Goal: Obtain resource: Download file/media

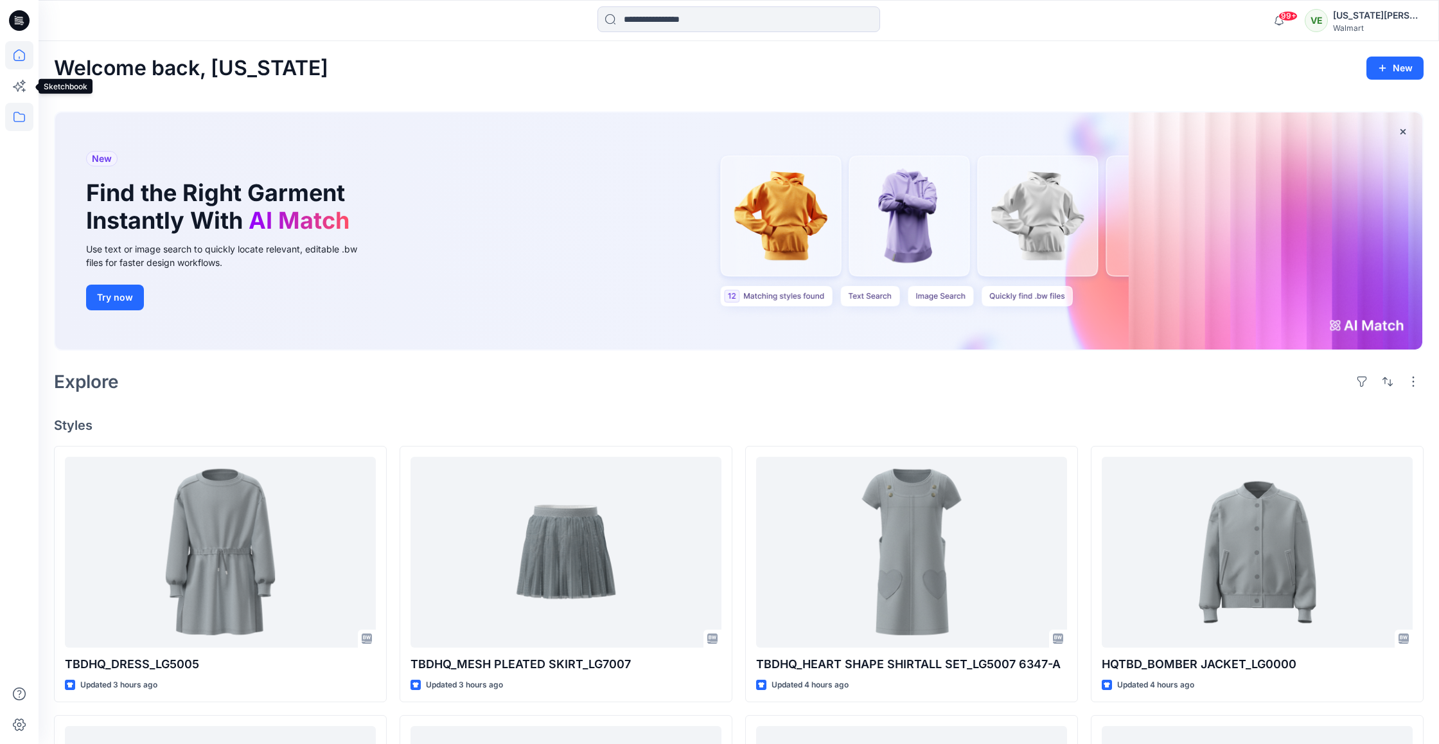
click at [24, 119] on icon at bounding box center [19, 117] width 28 height 28
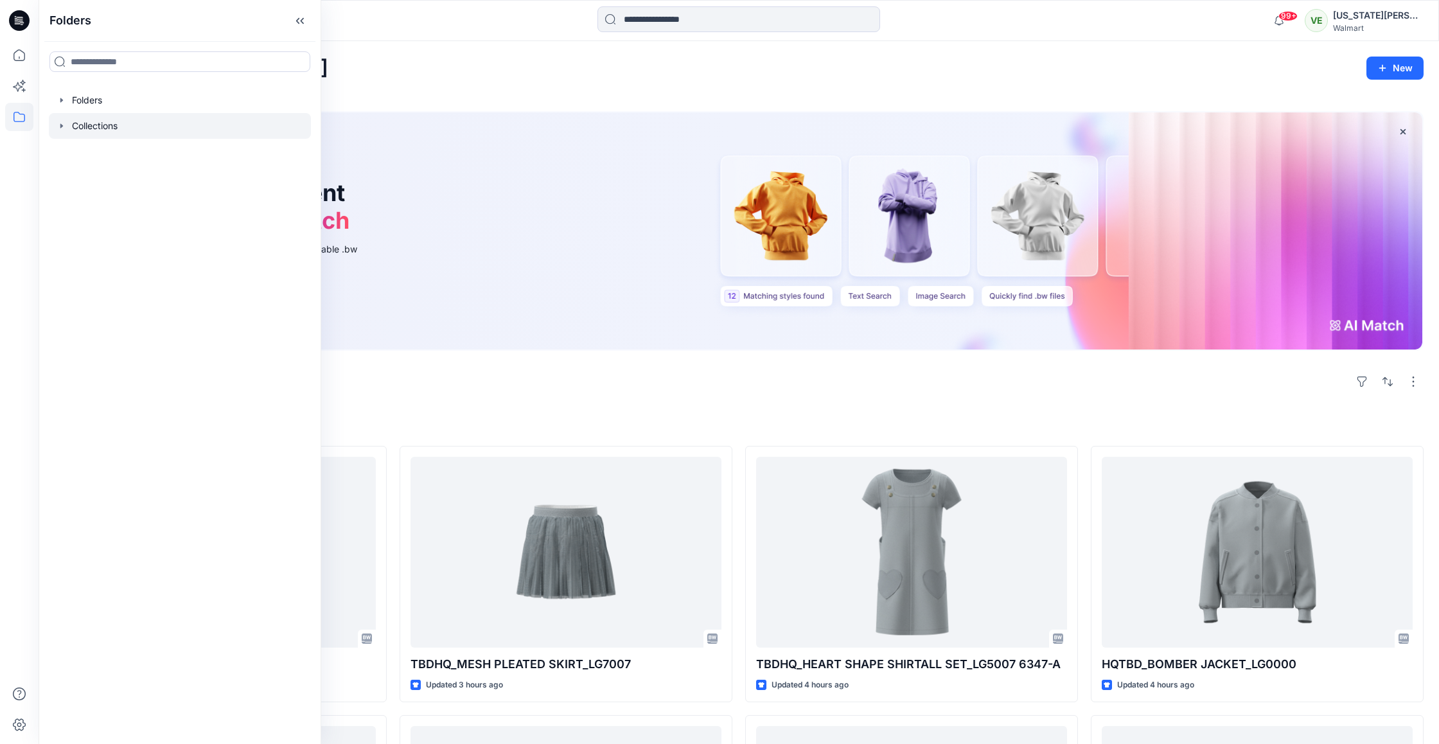
click at [103, 138] on div at bounding box center [180, 126] width 262 height 26
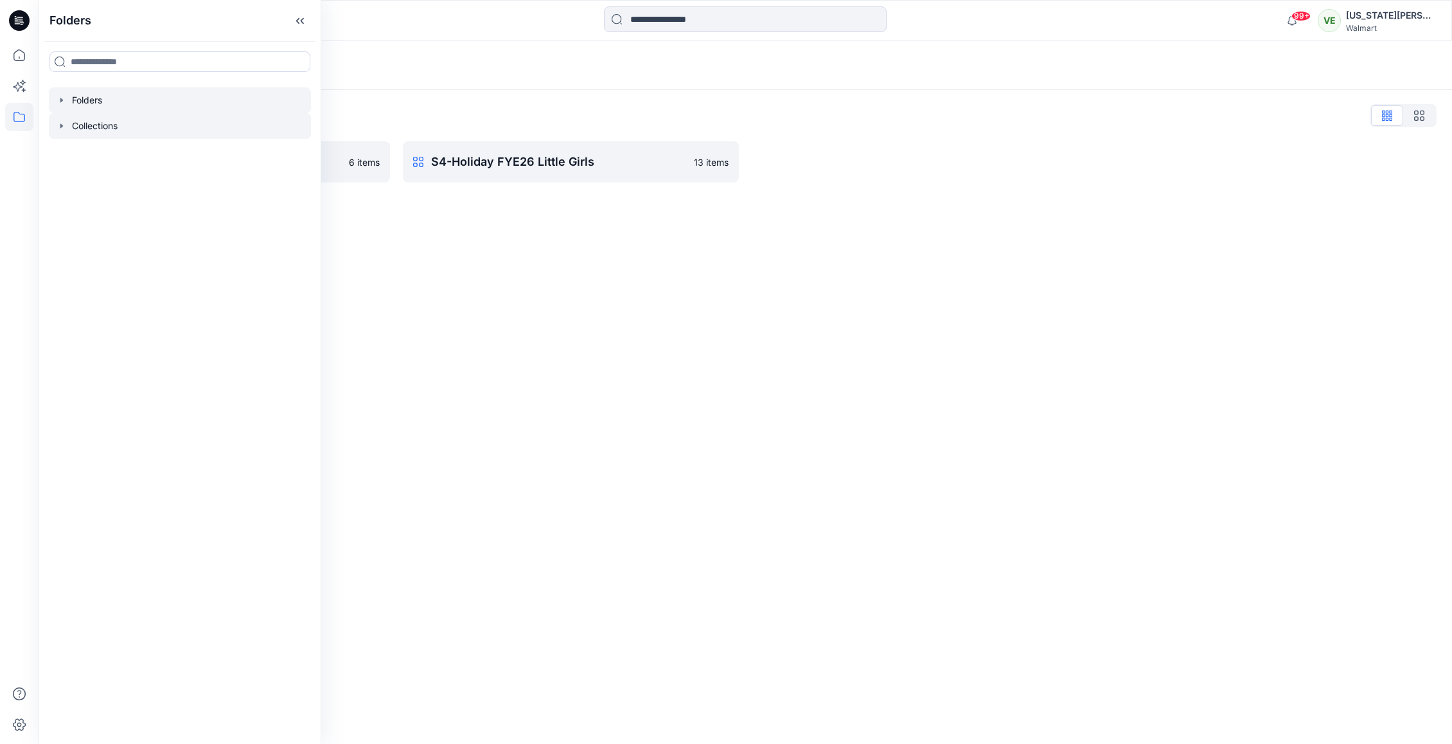
click at [119, 109] on div at bounding box center [180, 100] width 262 height 26
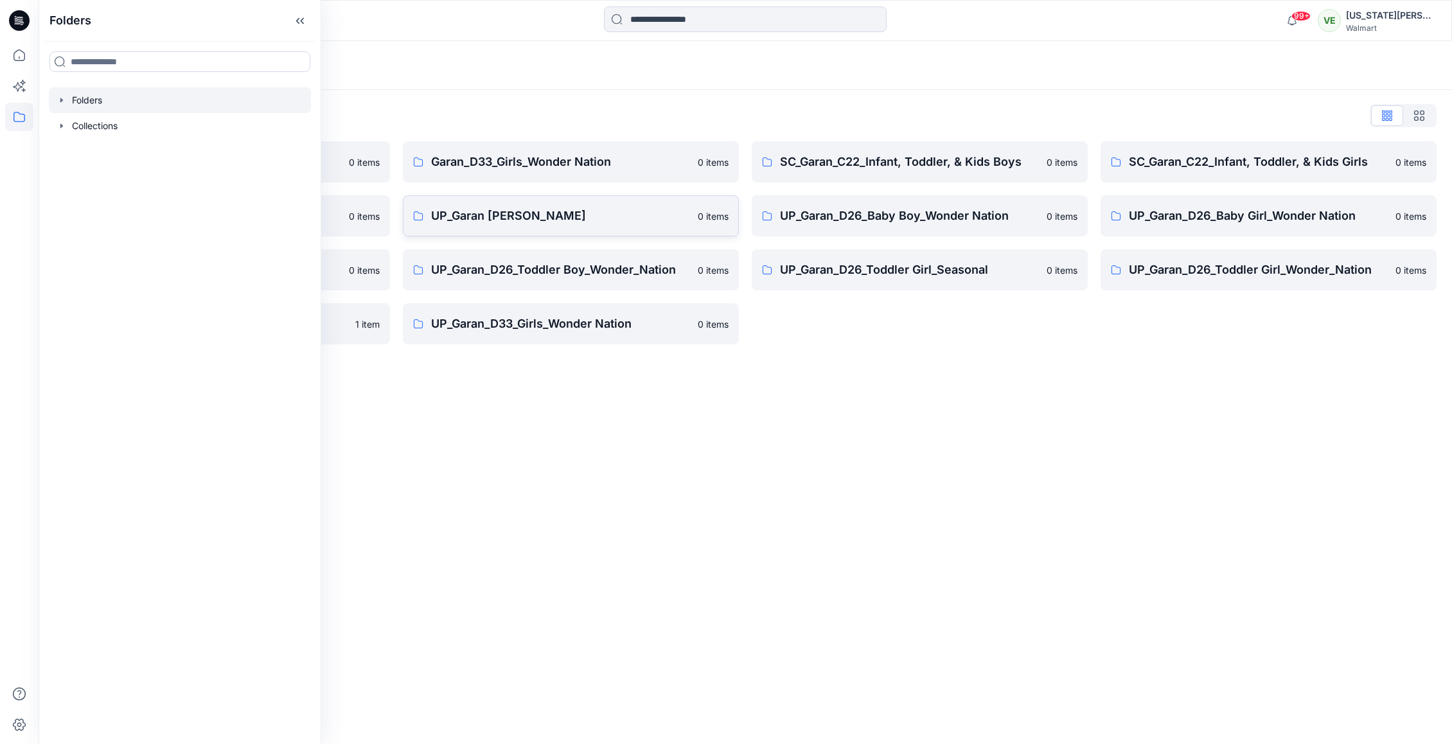
click at [594, 221] on p "UP_Garan [PERSON_NAME]" at bounding box center [560, 216] width 259 height 18
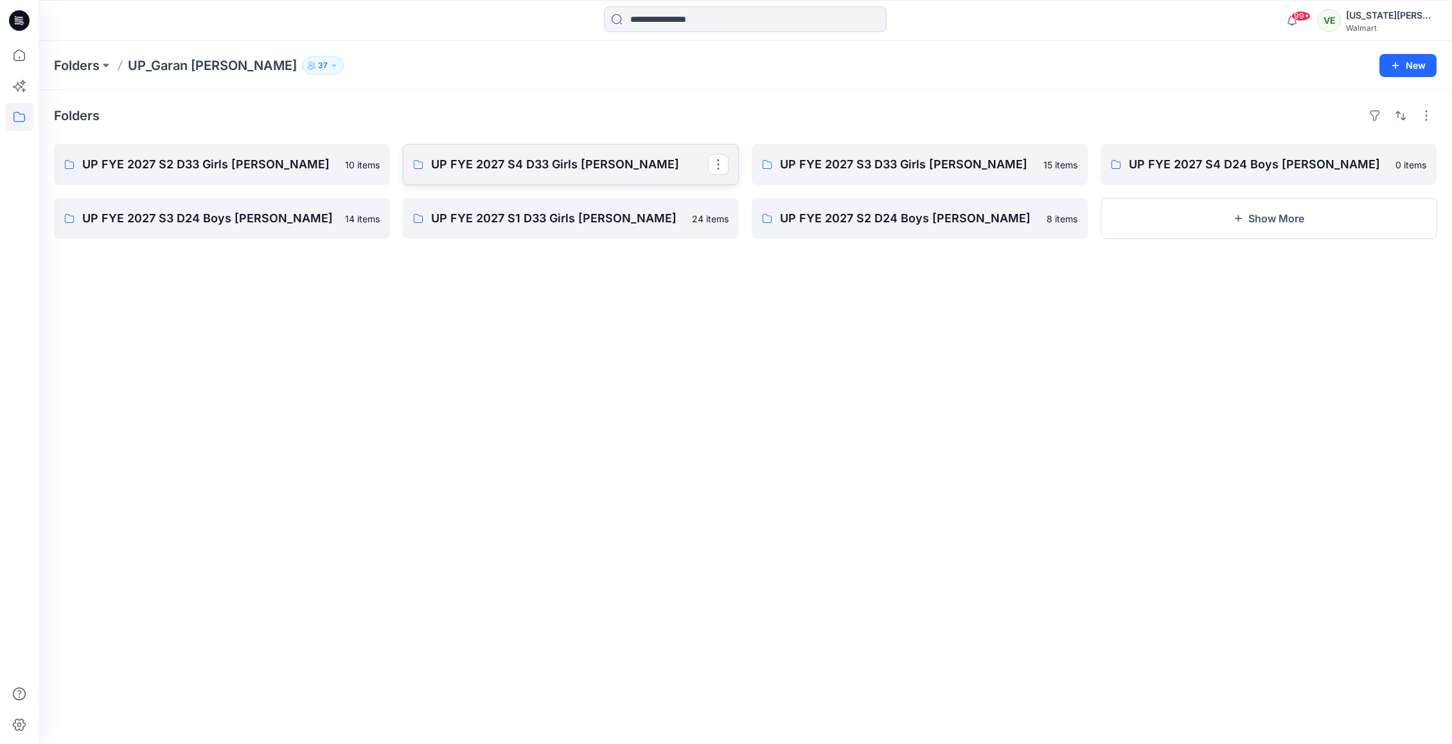
click at [659, 157] on p "UP FYE 2027 S4 D33 Girls [PERSON_NAME]" at bounding box center [569, 164] width 277 height 18
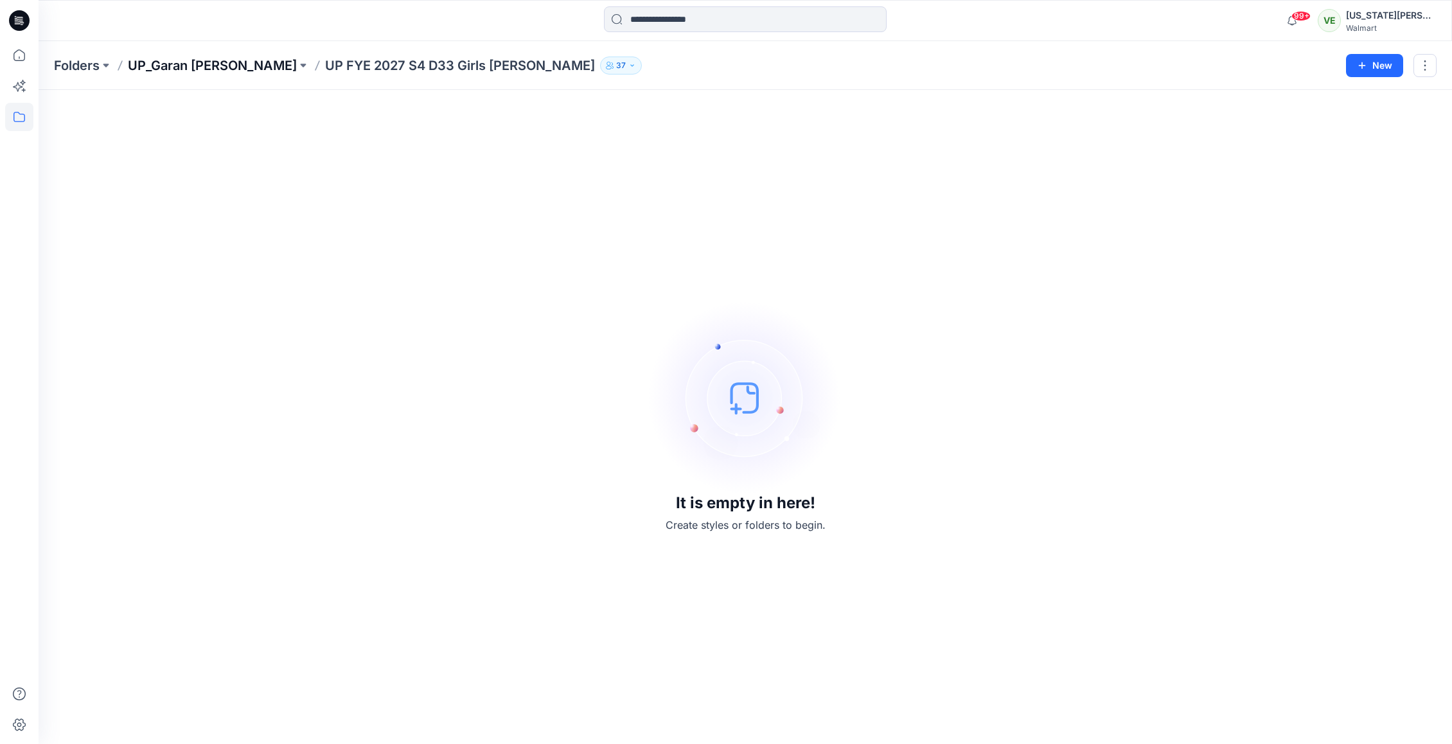
click at [201, 64] on p "UP_Garan [PERSON_NAME]" at bounding box center [212, 66] width 169 height 18
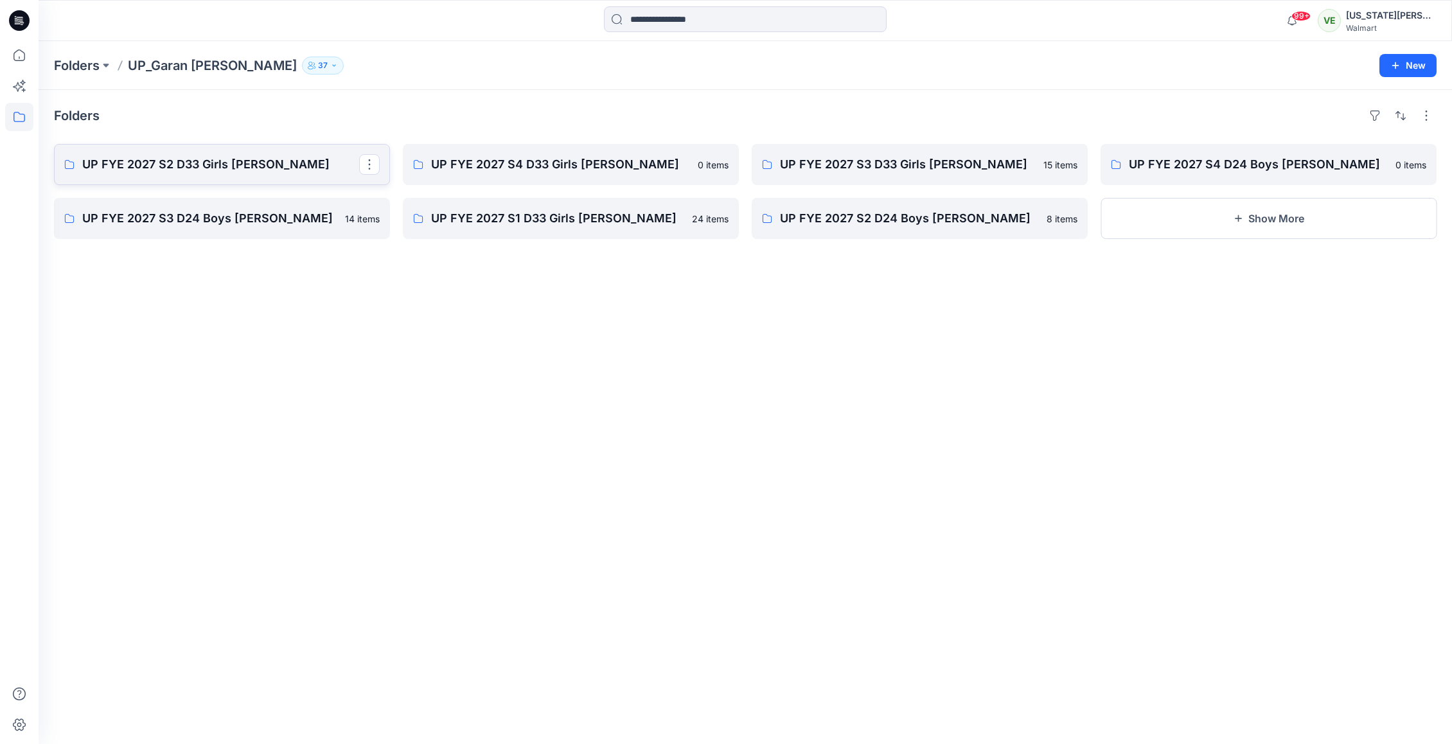
click at [190, 168] on p "UP FYE 2027 S2 D33 Girls [PERSON_NAME]" at bounding box center [220, 164] width 277 height 18
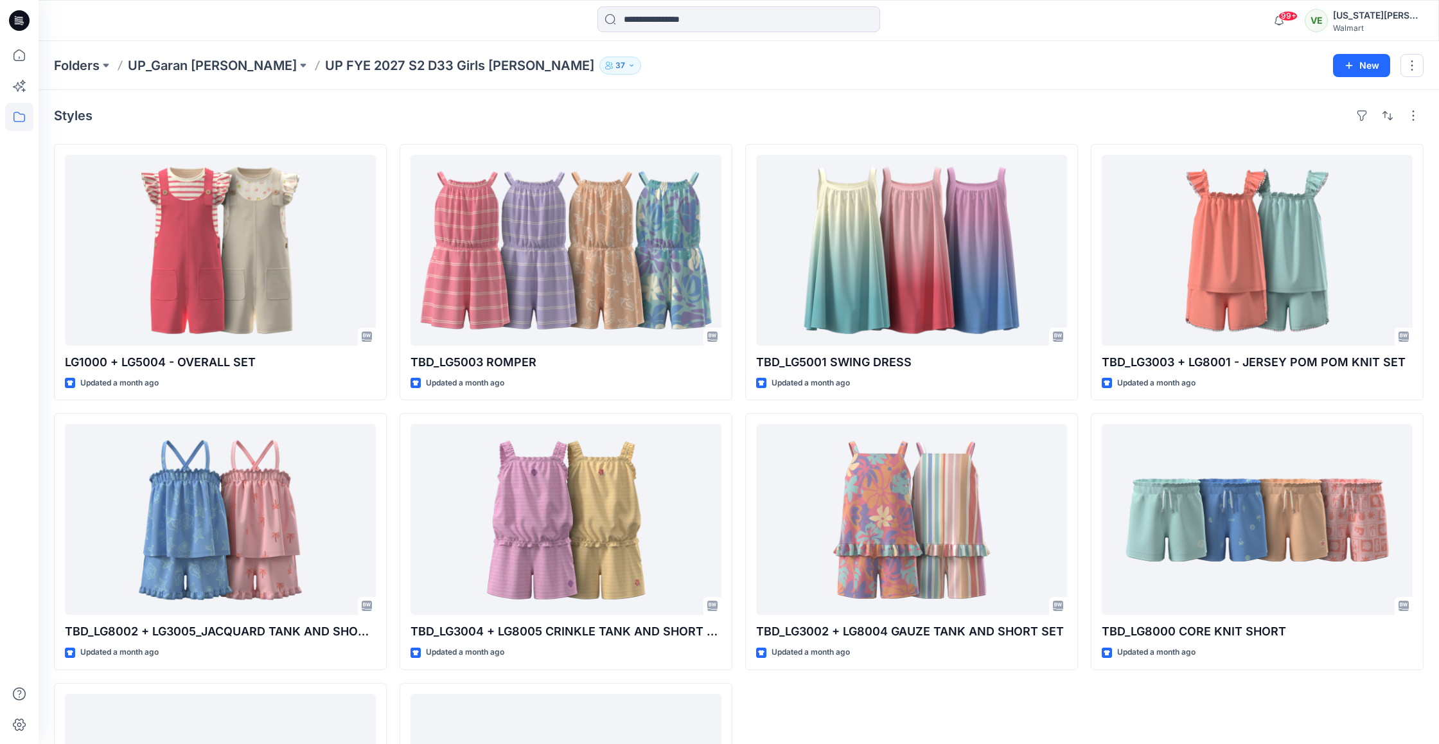
click at [178, 75] on div "Folders UP_Garan Littles UP FYE 2027 S2 D33 Girls Littles 37 New" at bounding box center [739, 65] width 1400 height 49
click at [177, 71] on p "UP_Garan [PERSON_NAME]" at bounding box center [212, 66] width 169 height 18
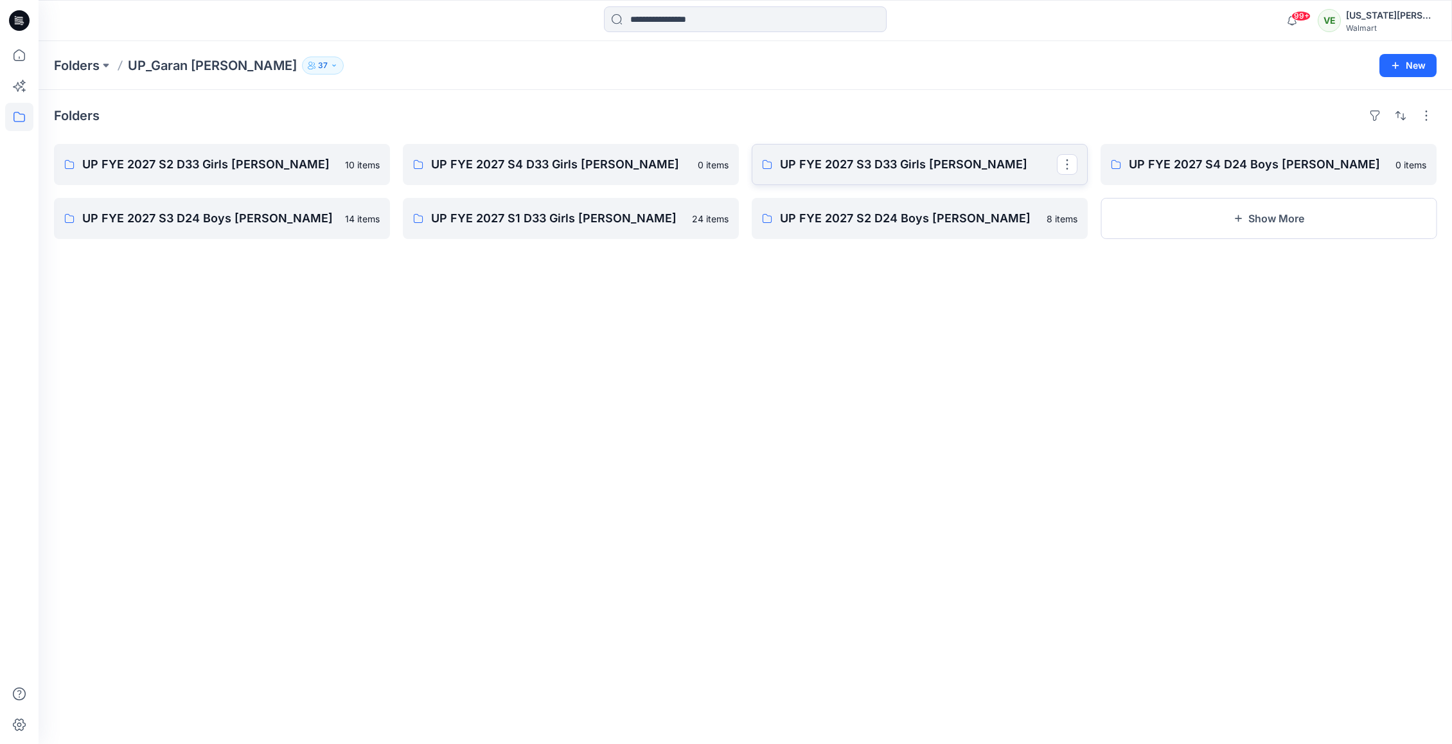
click at [877, 176] on link "UP FYE 2027 S3 D33 Girls [PERSON_NAME]" at bounding box center [920, 164] width 336 height 41
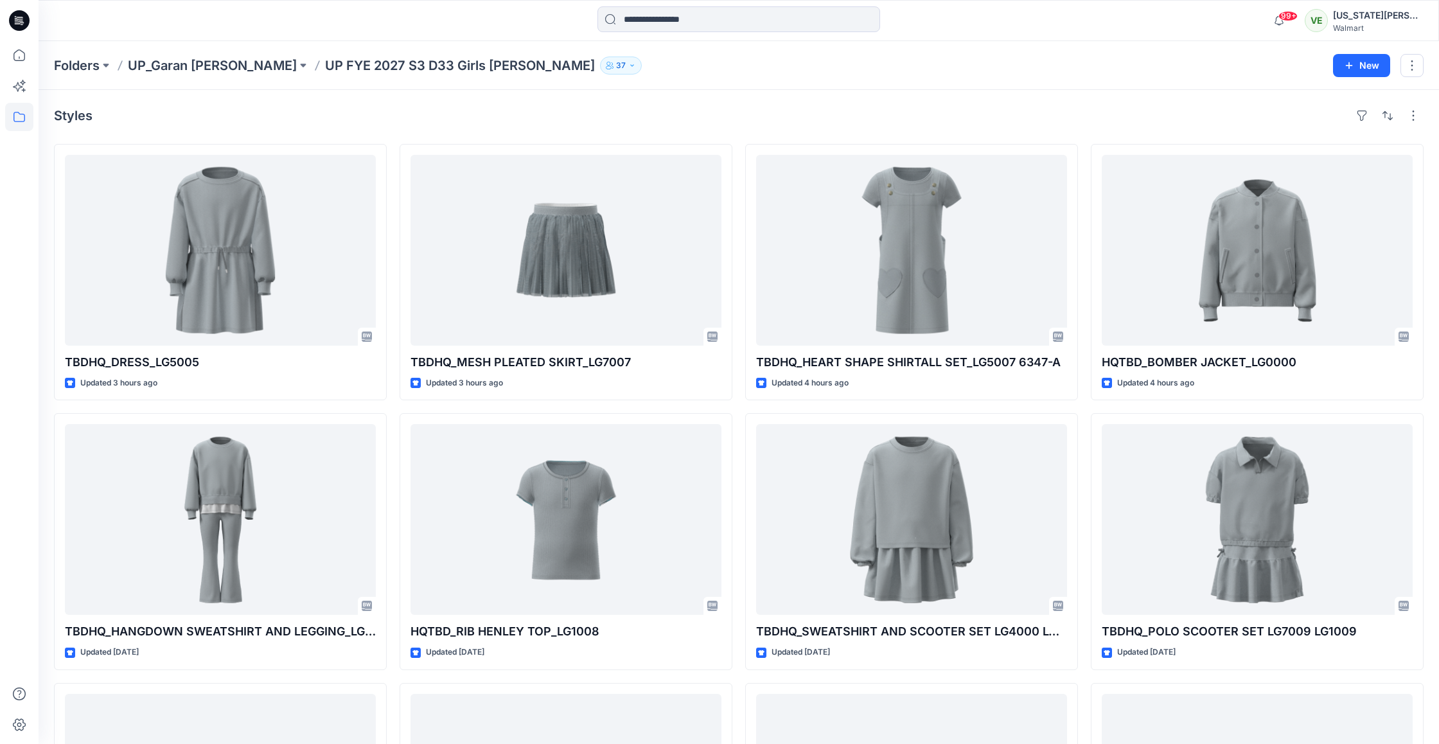
click at [202, 75] on div "Folders UP_Garan Littles UP FYE 2027 S3 D33 Girls Littles 37 New" at bounding box center [739, 65] width 1400 height 49
click at [203, 67] on p "UP_Garan [PERSON_NAME]" at bounding box center [212, 66] width 169 height 18
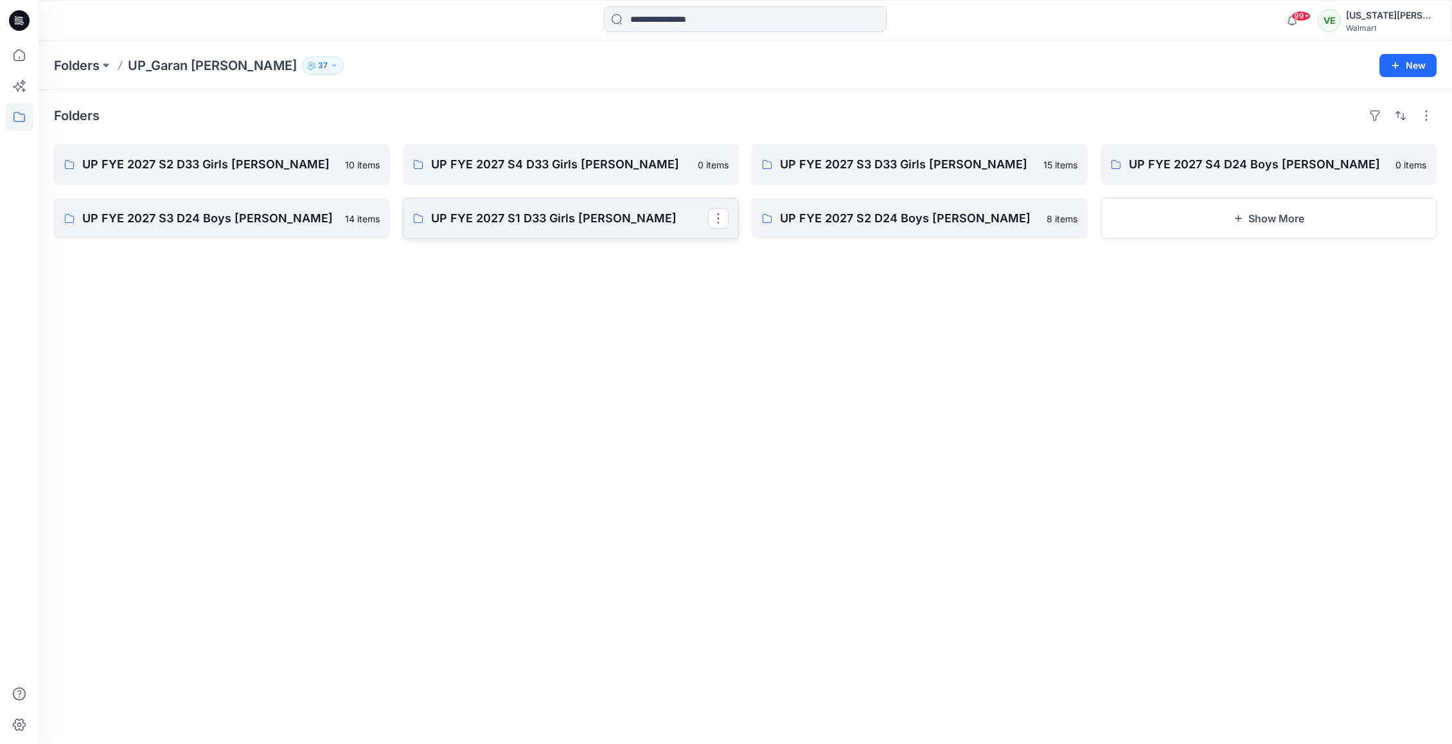
click at [535, 225] on p "UP FYE 2027 S1 D33 Girls [PERSON_NAME]" at bounding box center [569, 218] width 277 height 18
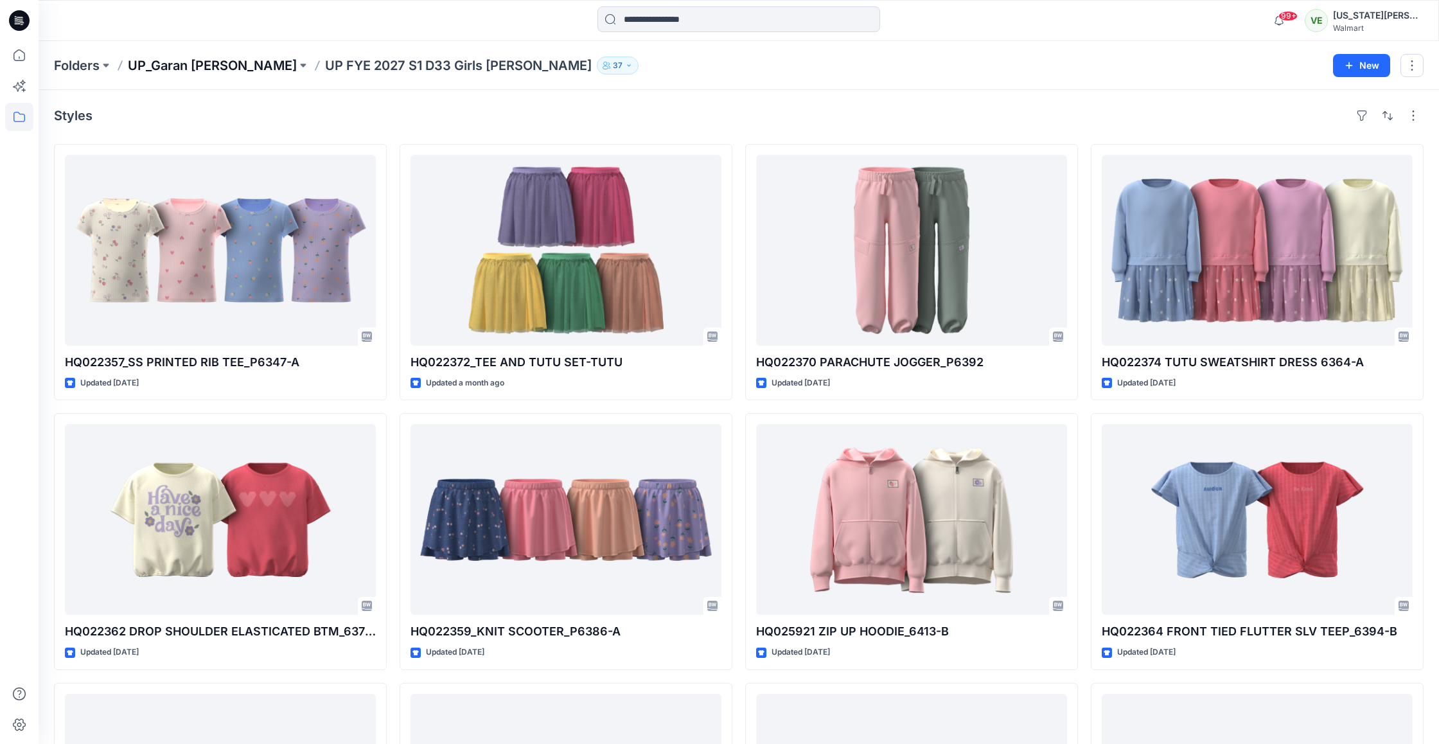
click at [229, 63] on p "UP_Garan [PERSON_NAME]" at bounding box center [212, 66] width 169 height 18
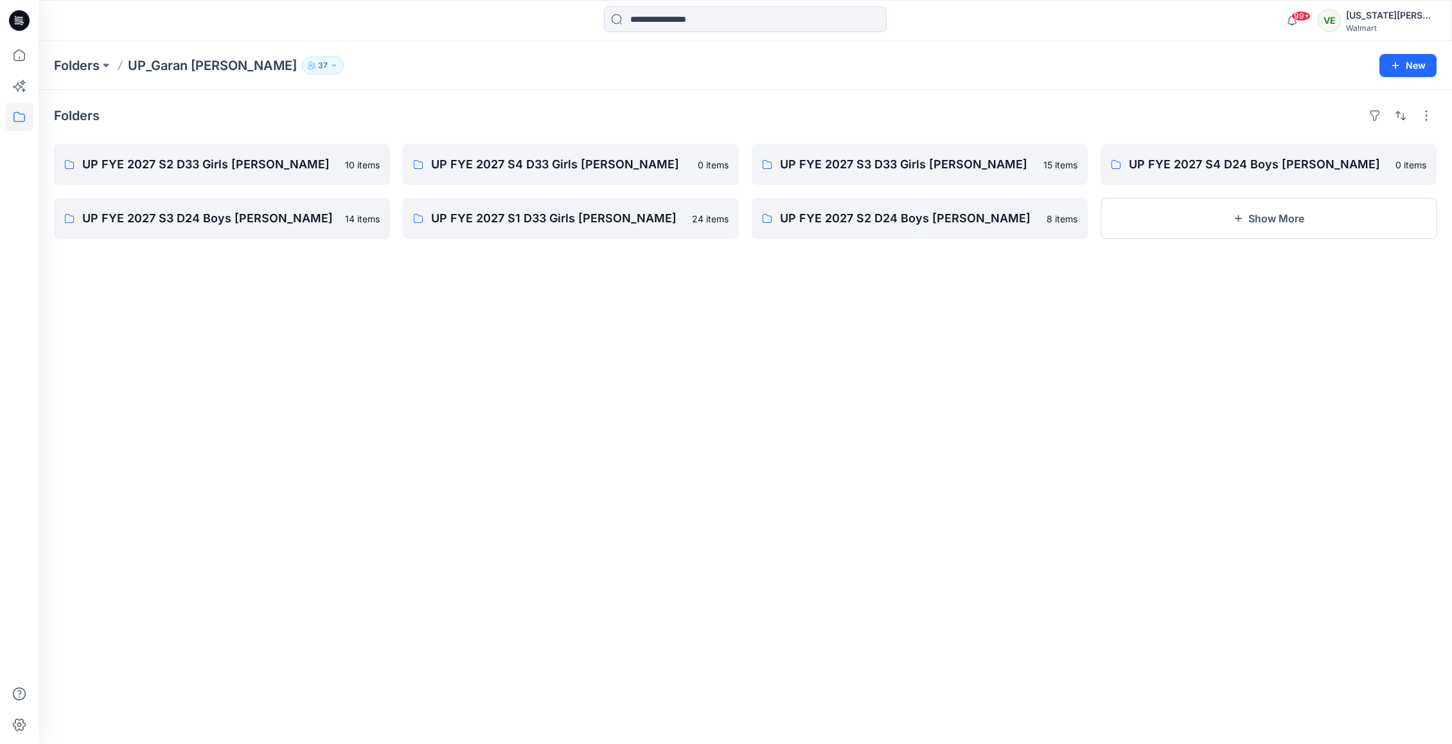
click at [1142, 242] on div "Folders UP FYE 2027 S2 D33 Girls Littles 10 items UP FYE 2027 S3 D24 Boys Littl…" at bounding box center [745, 417] width 1413 height 654
click at [1145, 212] on button "Show More" at bounding box center [1268, 218] width 336 height 41
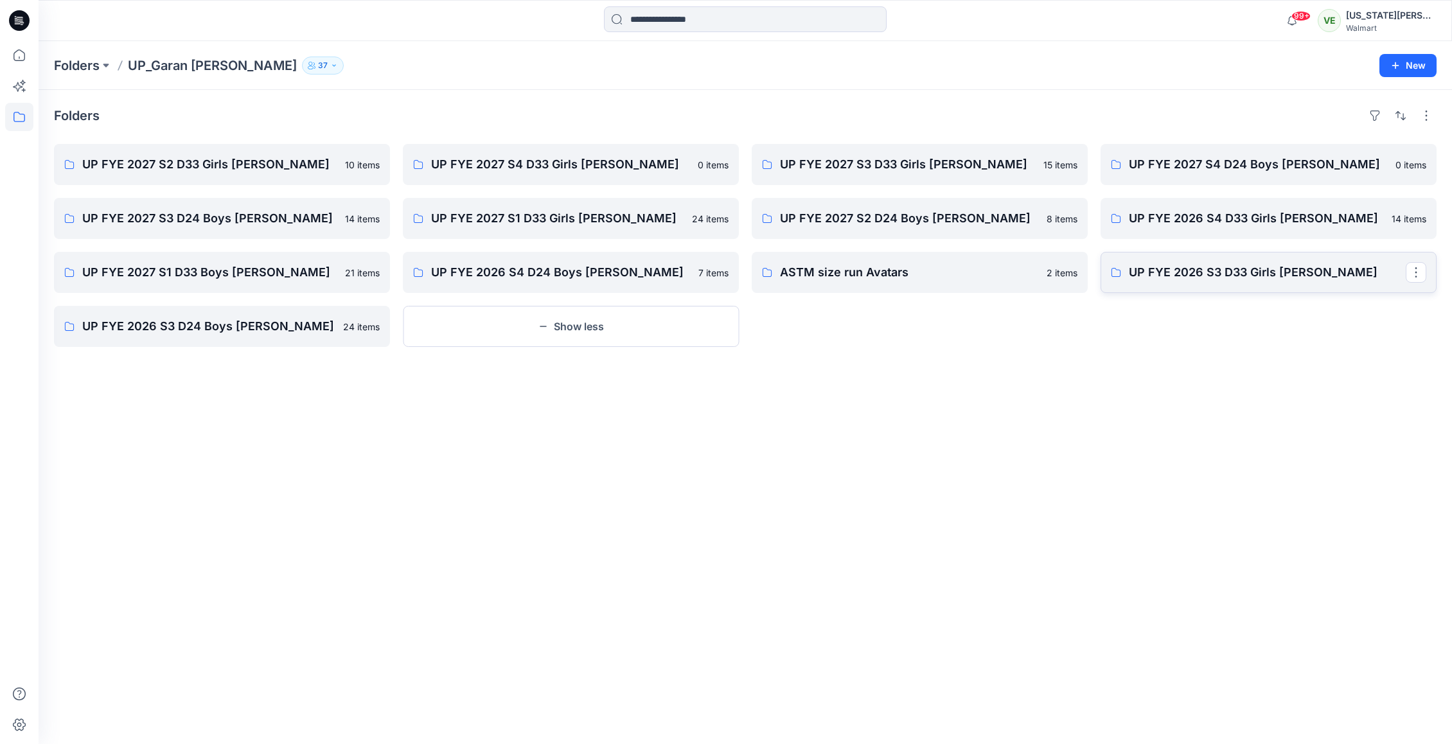
click at [1147, 283] on link "UP FYE 2026 S3 D33 Girls [PERSON_NAME]" at bounding box center [1268, 272] width 336 height 41
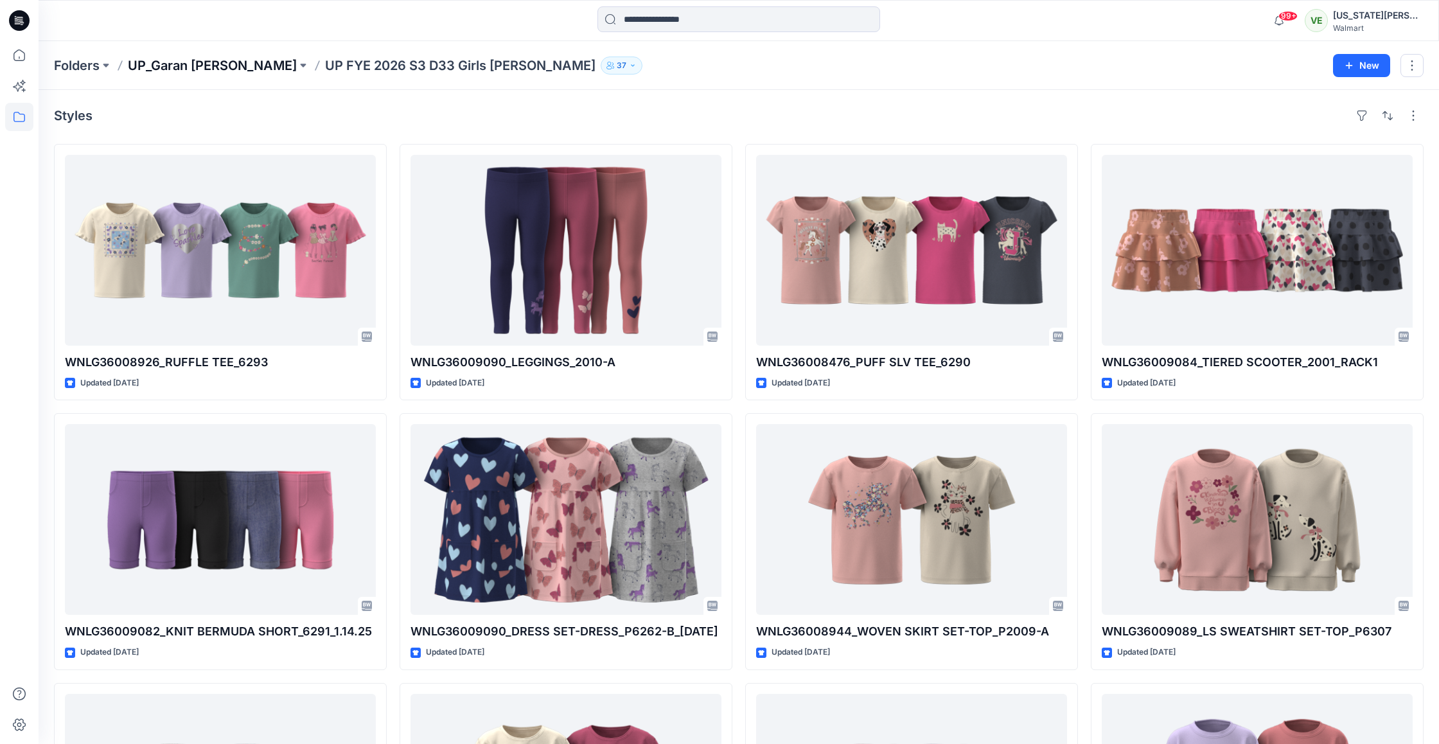
click at [182, 59] on p "UP_Garan [PERSON_NAME]" at bounding box center [212, 66] width 169 height 18
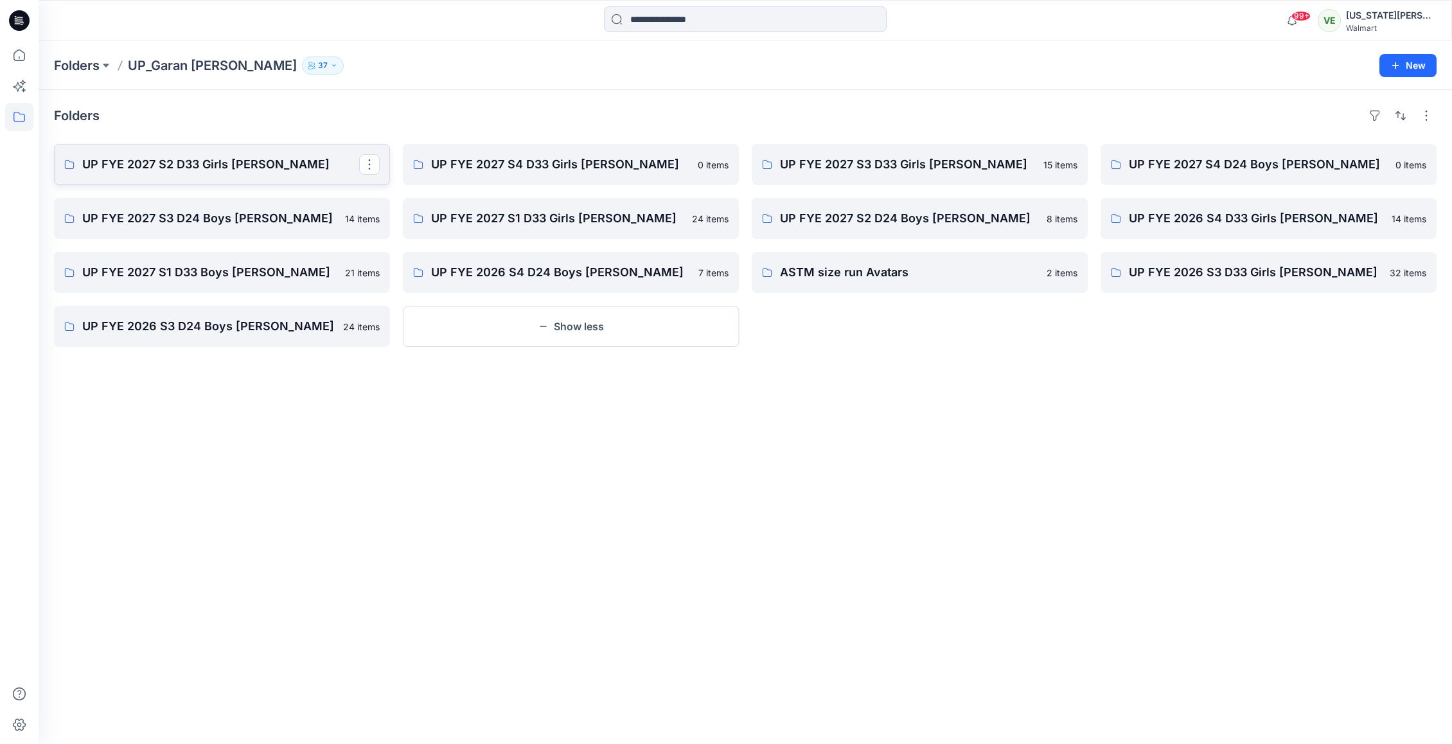
click at [328, 171] on p "UP FYE 2027 S2 D33 Girls [PERSON_NAME]" at bounding box center [220, 164] width 277 height 18
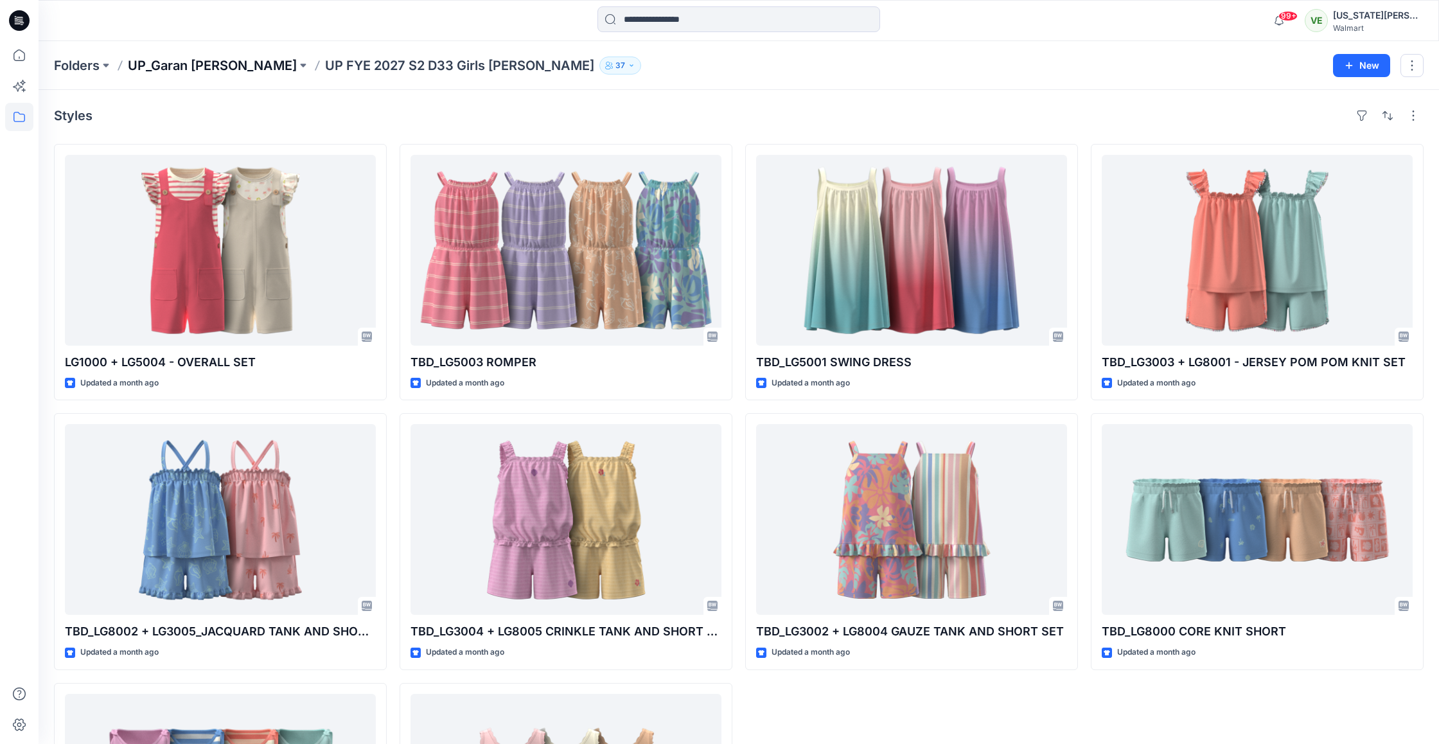
click at [209, 64] on p "UP_Garan [PERSON_NAME]" at bounding box center [212, 66] width 169 height 18
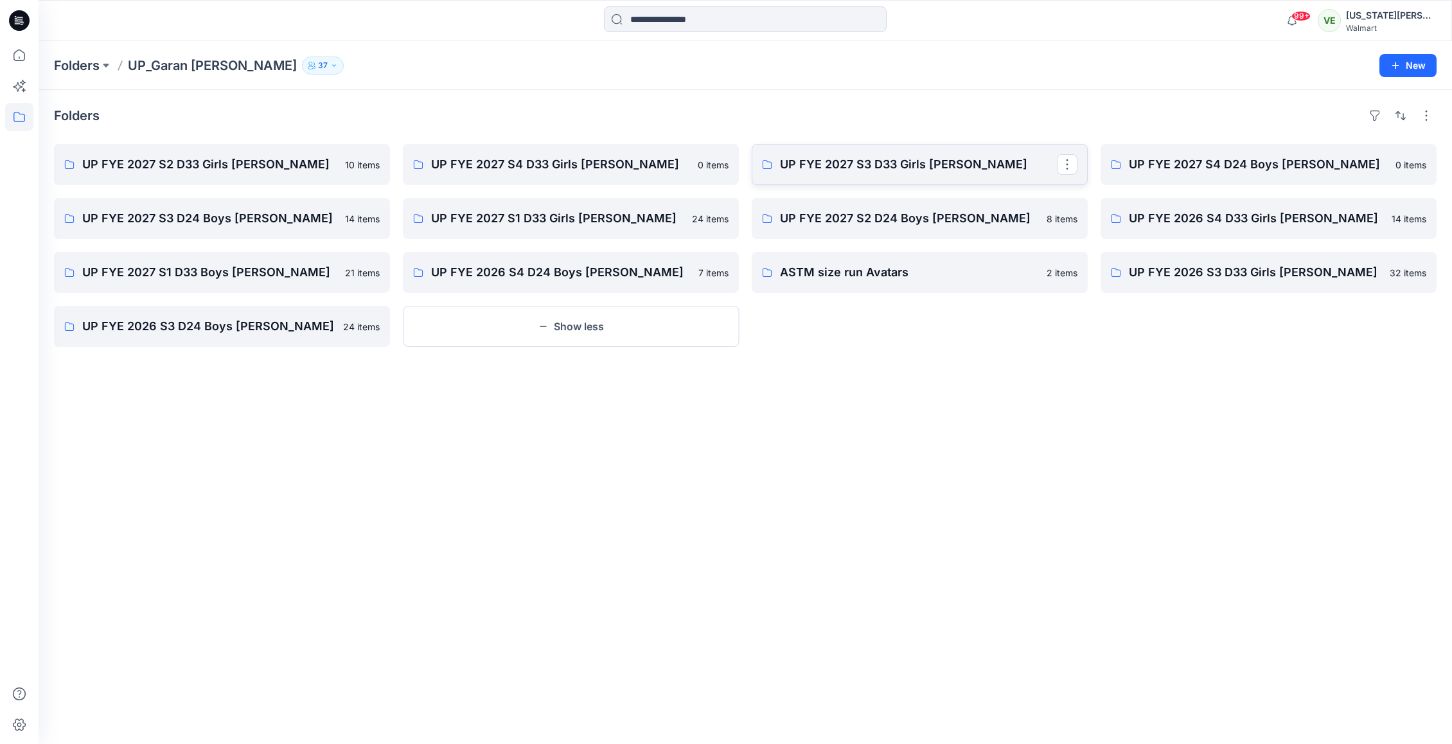
click at [950, 170] on p "UP FYE 2027 S3 D33 Girls [PERSON_NAME]" at bounding box center [918, 164] width 277 height 18
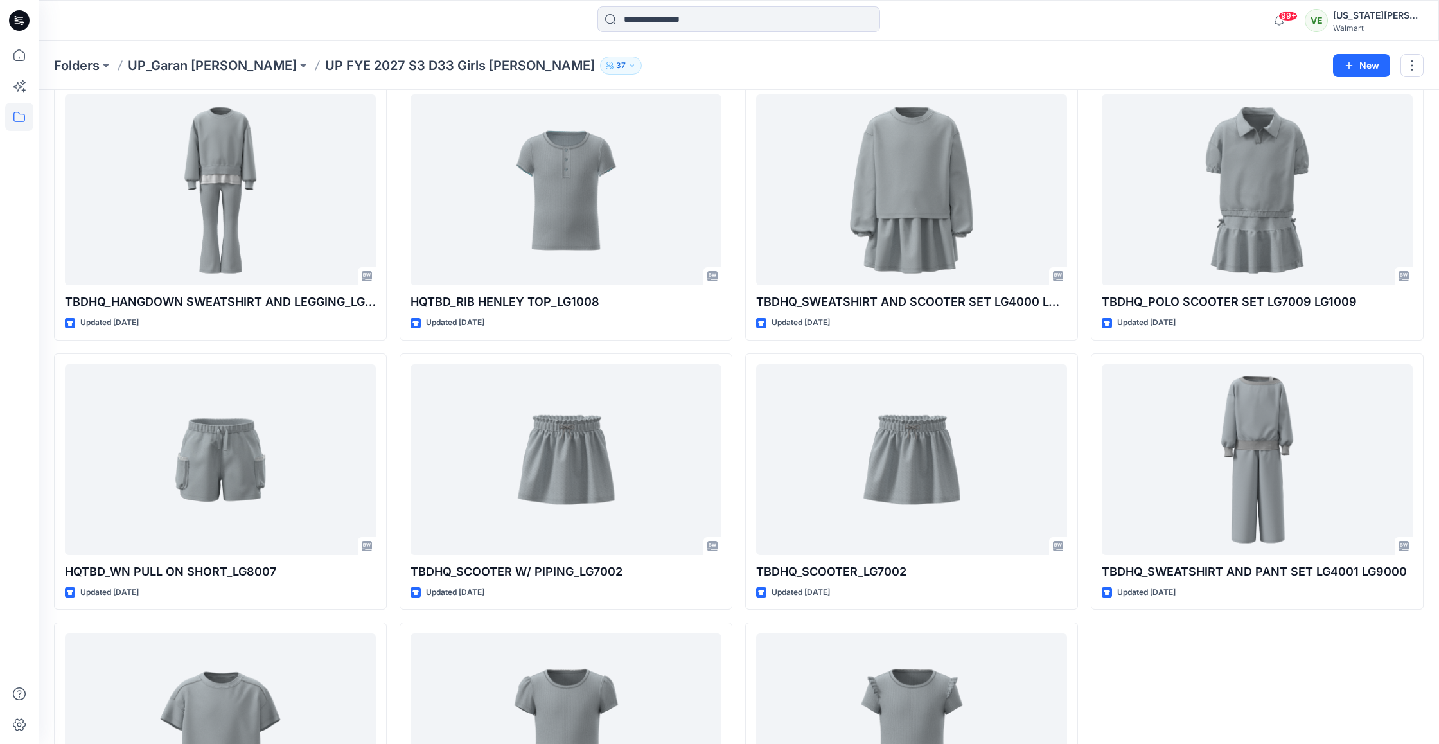
scroll to position [481, 0]
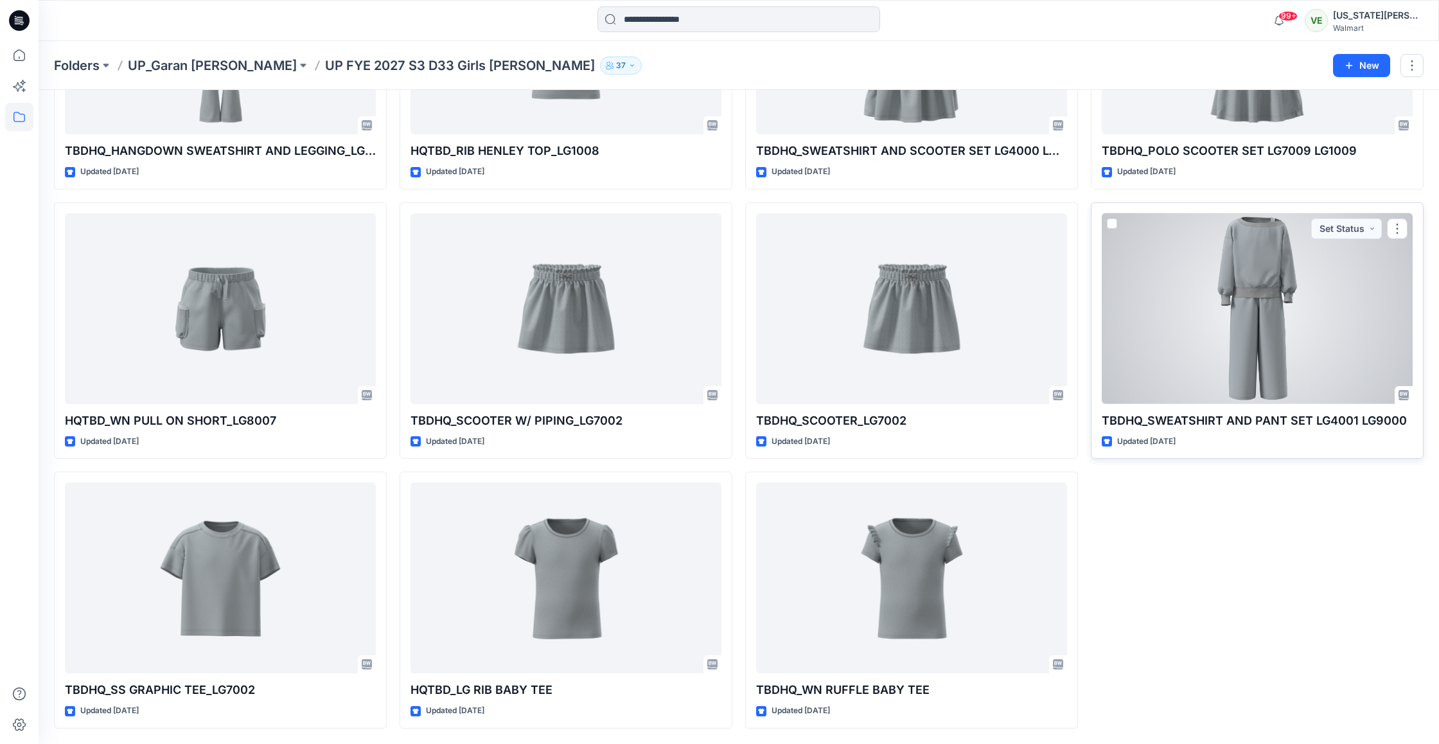
click at [1247, 346] on div at bounding box center [1257, 308] width 311 height 191
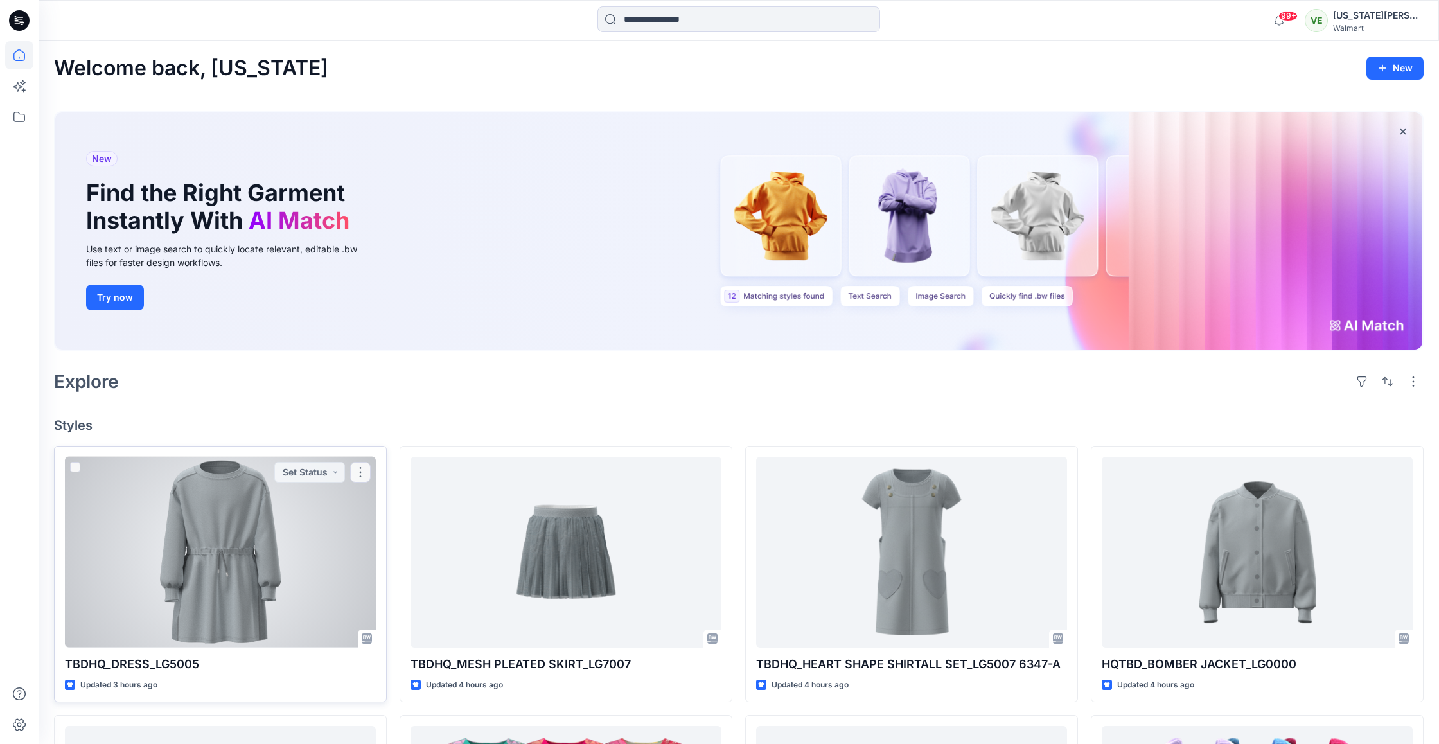
click at [234, 539] on div at bounding box center [220, 552] width 311 height 191
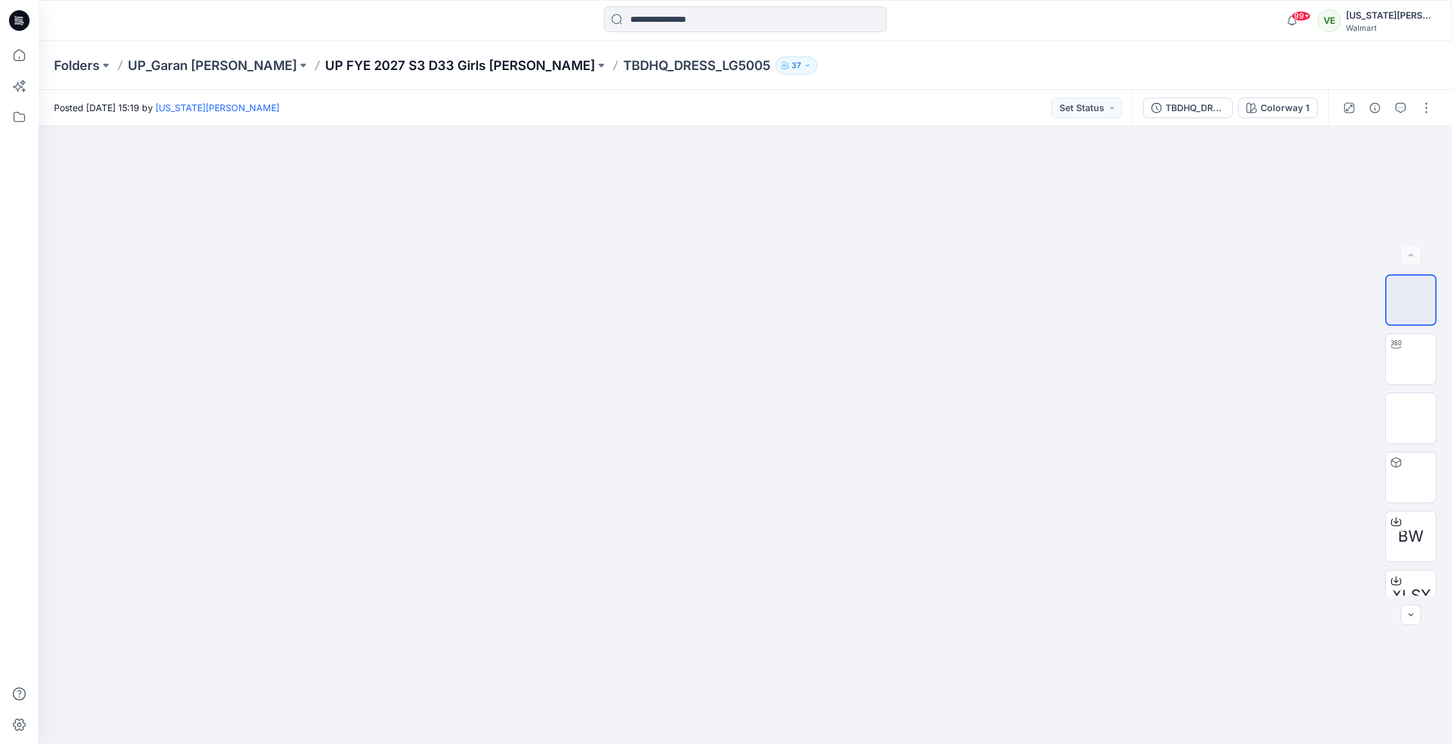
click at [409, 69] on p "UP FYE 2027 S3 D33 Girls [PERSON_NAME]" at bounding box center [460, 66] width 270 height 18
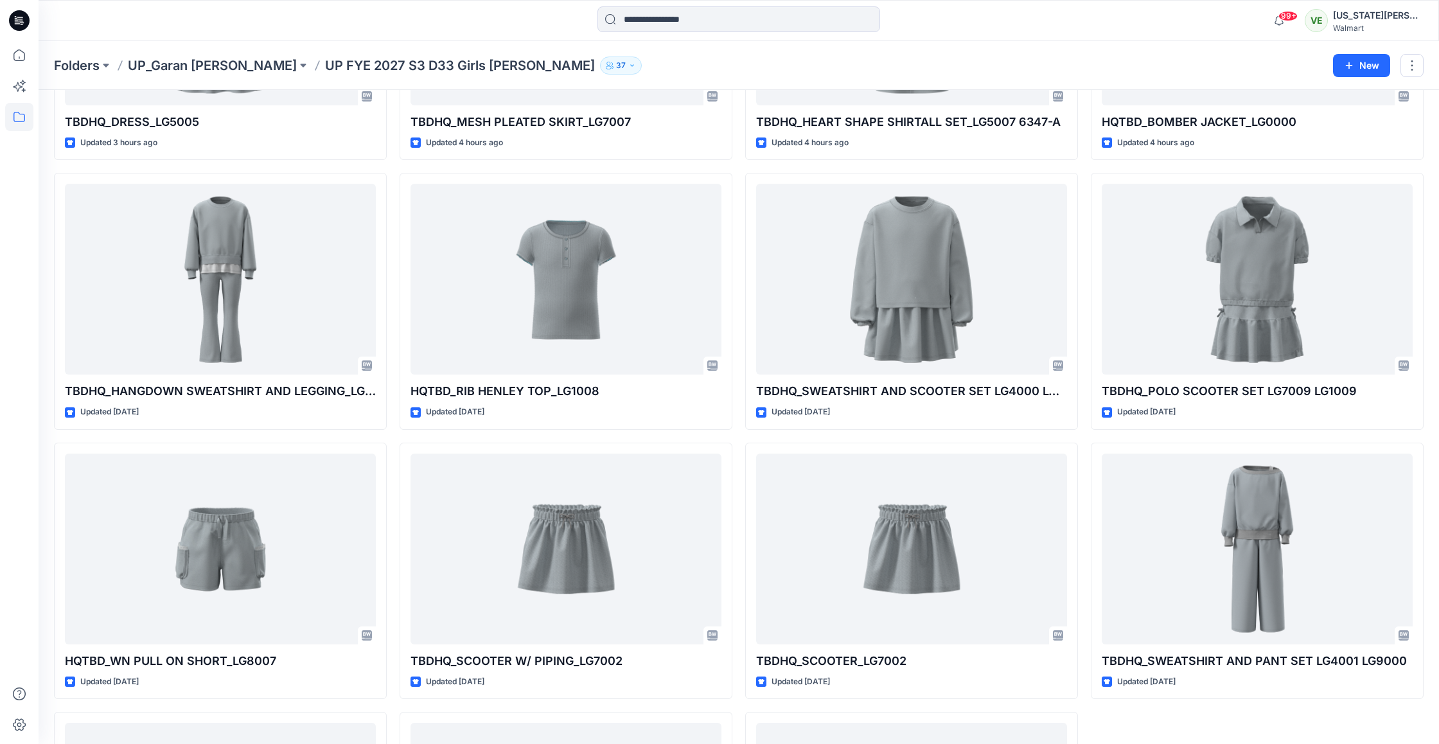
scroll to position [481, 0]
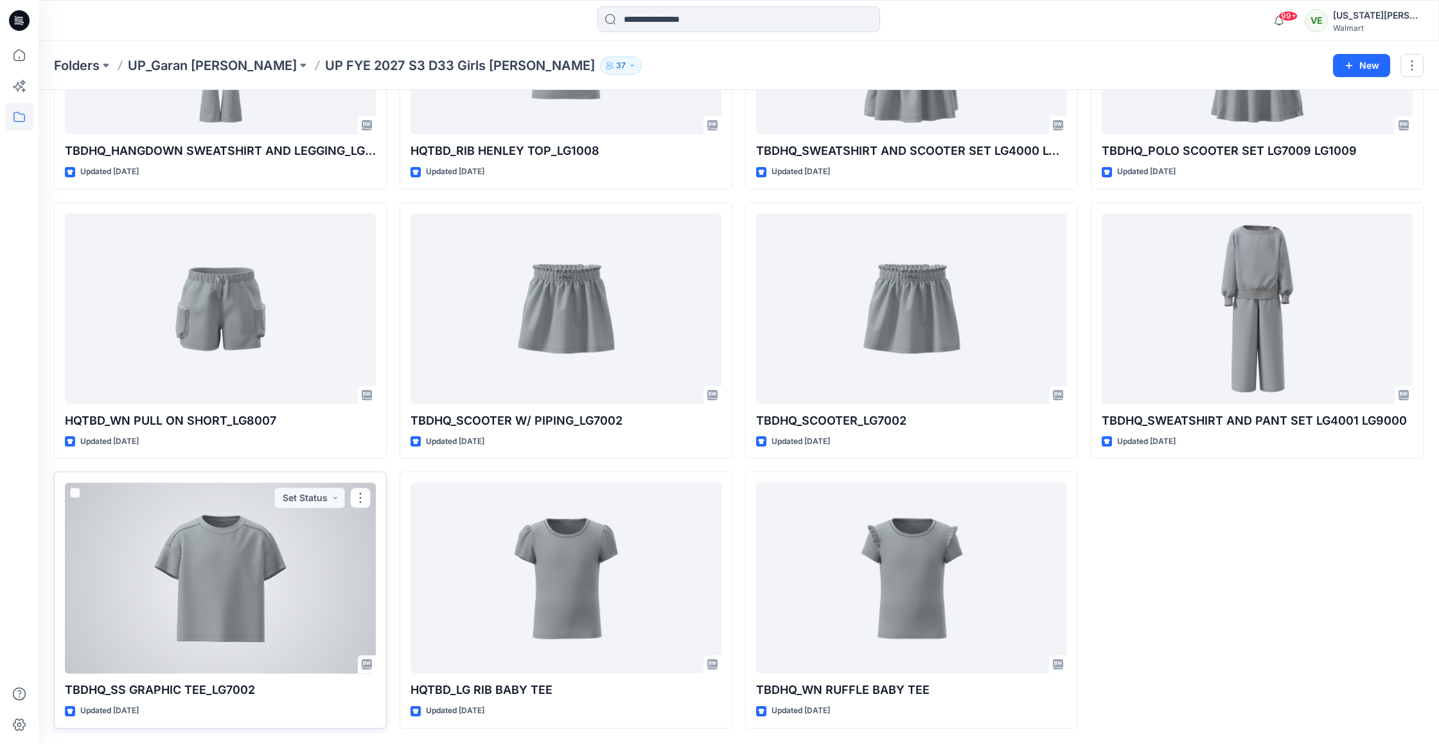
click at [283, 664] on div at bounding box center [220, 577] width 311 height 191
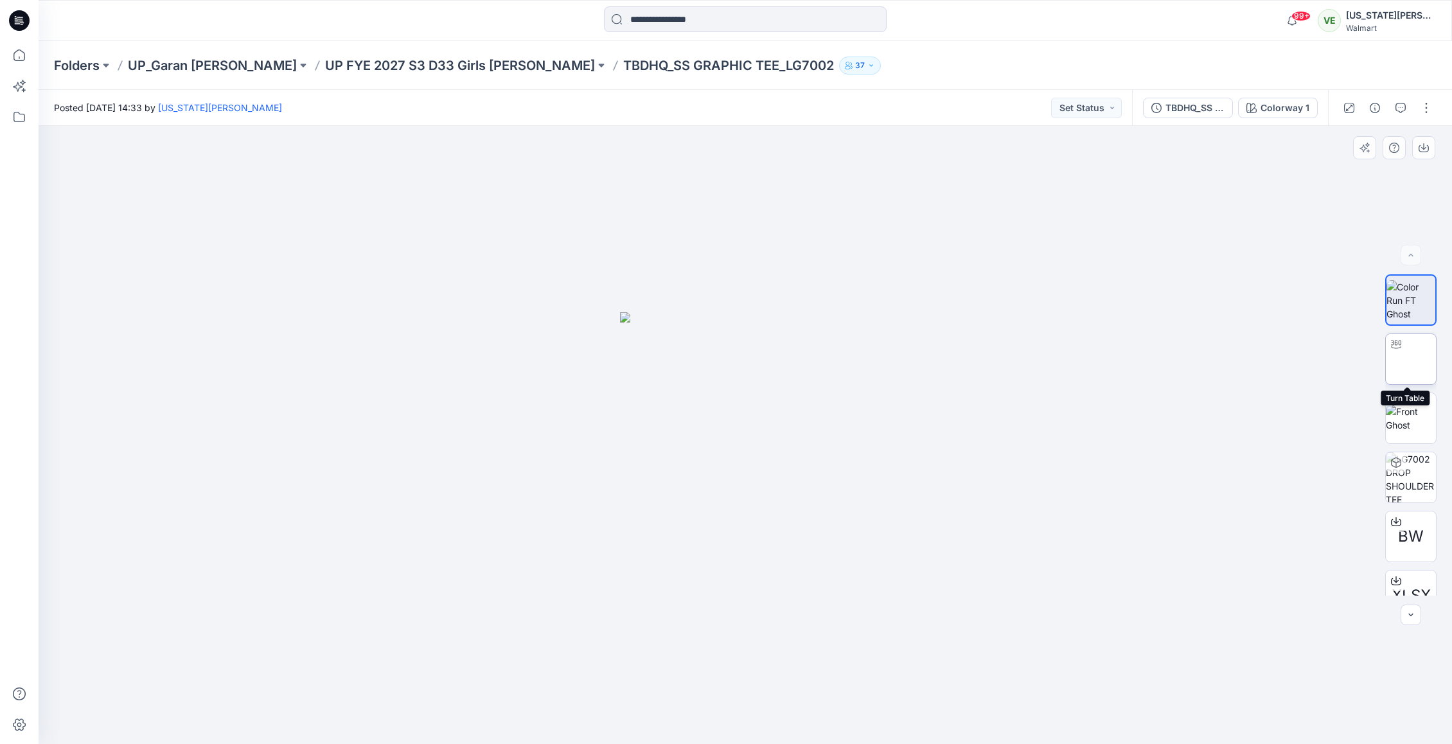
click at [1419, 355] on img at bounding box center [1411, 359] width 50 height 27
click at [720, 554] on div at bounding box center [745, 435] width 1413 height 618
click at [382, 63] on p "UP FYE 2027 S3 D33 Girls [PERSON_NAME]" at bounding box center [460, 66] width 270 height 18
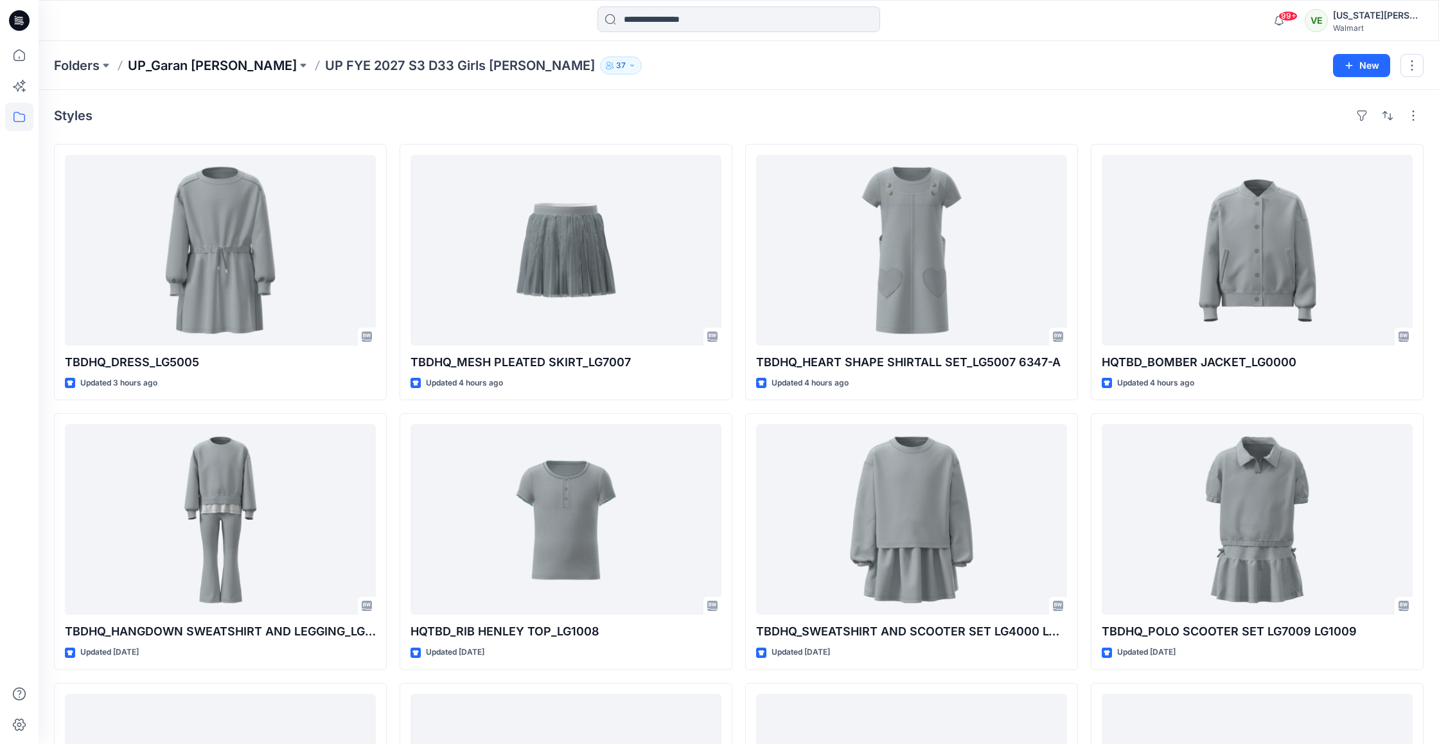
click at [228, 71] on p "UP_Garan [PERSON_NAME]" at bounding box center [212, 66] width 169 height 18
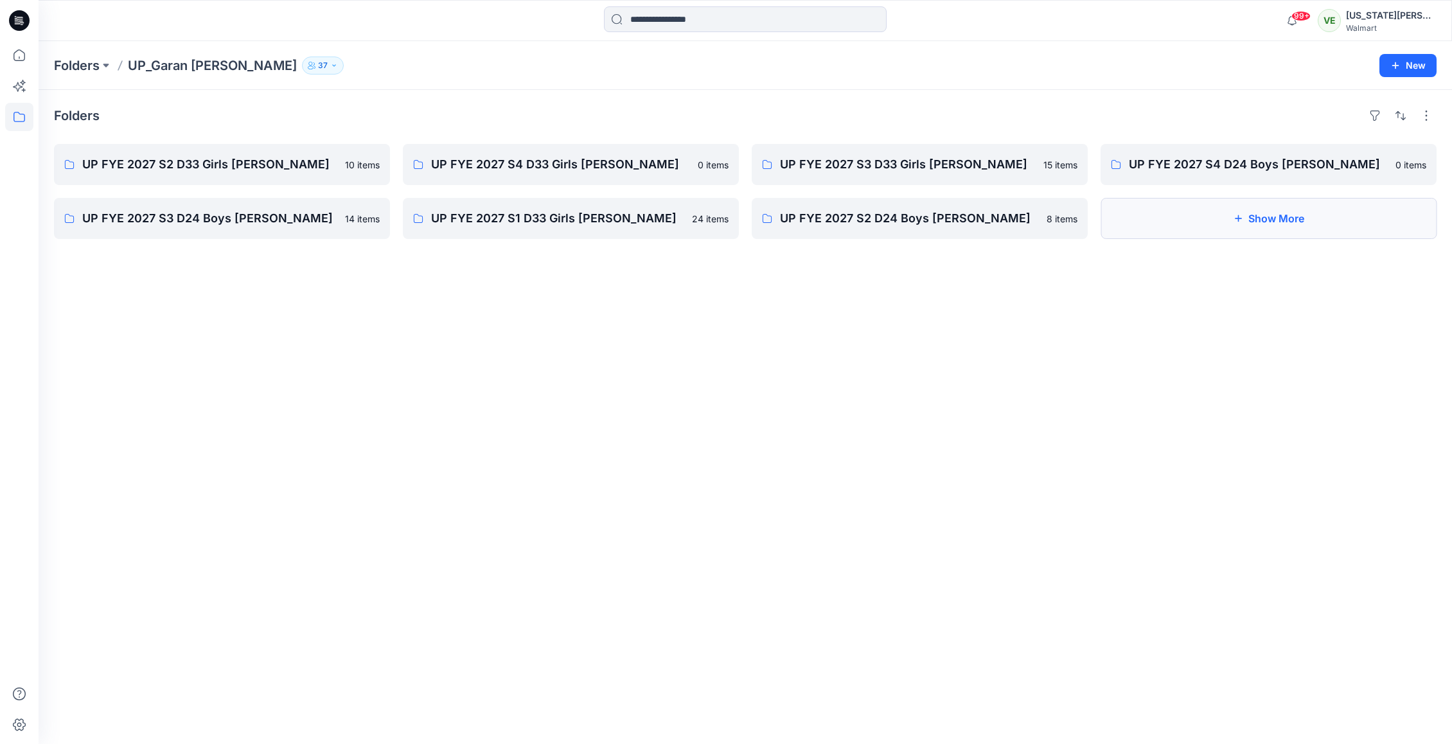
click at [1235, 221] on icon "button" at bounding box center [1238, 218] width 10 height 10
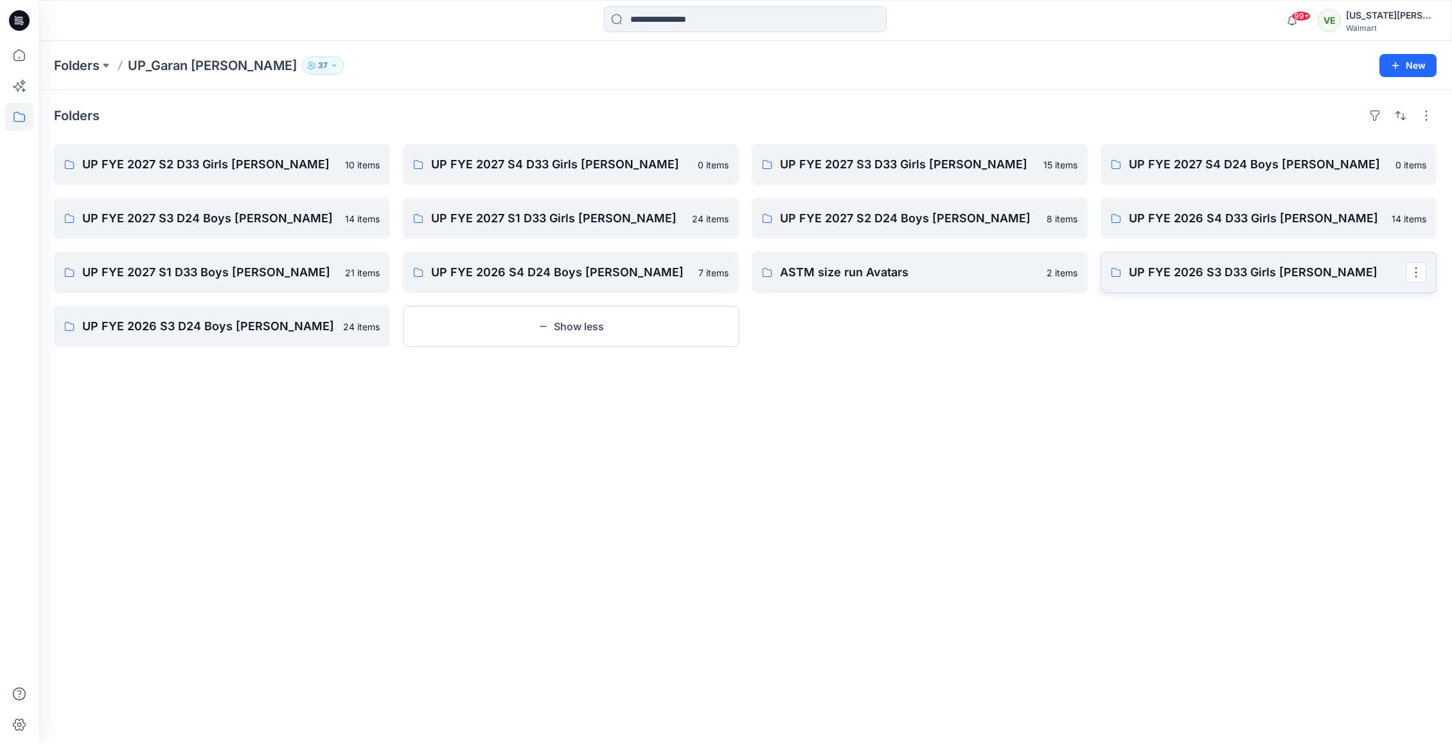
click at [1252, 274] on p "UP FYE 2026 S3 D33 Girls [PERSON_NAME]" at bounding box center [1267, 272] width 277 height 18
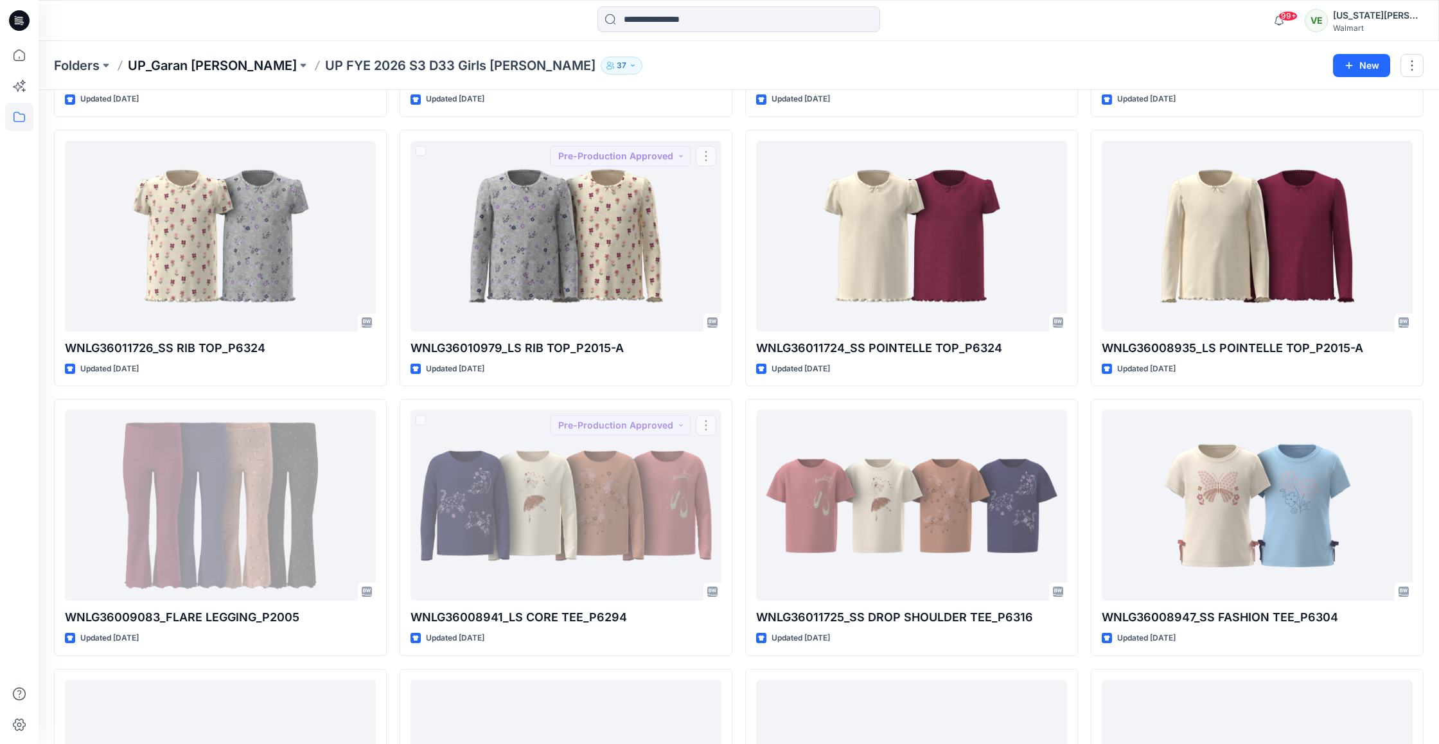
scroll to position [1111, 0]
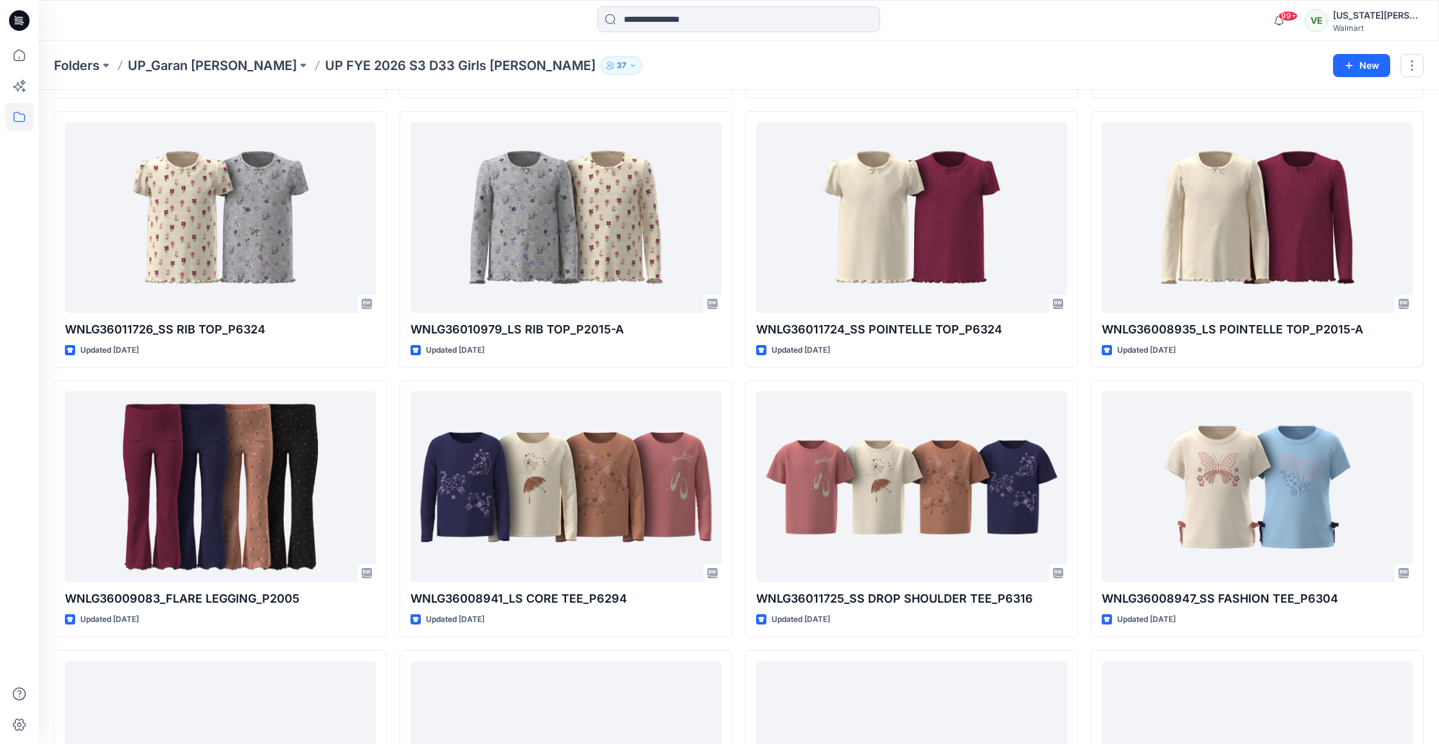
click at [204, 74] on div "Folders UP_Garan Littles UP FYE 2026 S3 D33 Girls Littles 37 New" at bounding box center [739, 65] width 1400 height 49
click at [203, 67] on p "UP_Garan [PERSON_NAME]" at bounding box center [212, 66] width 169 height 18
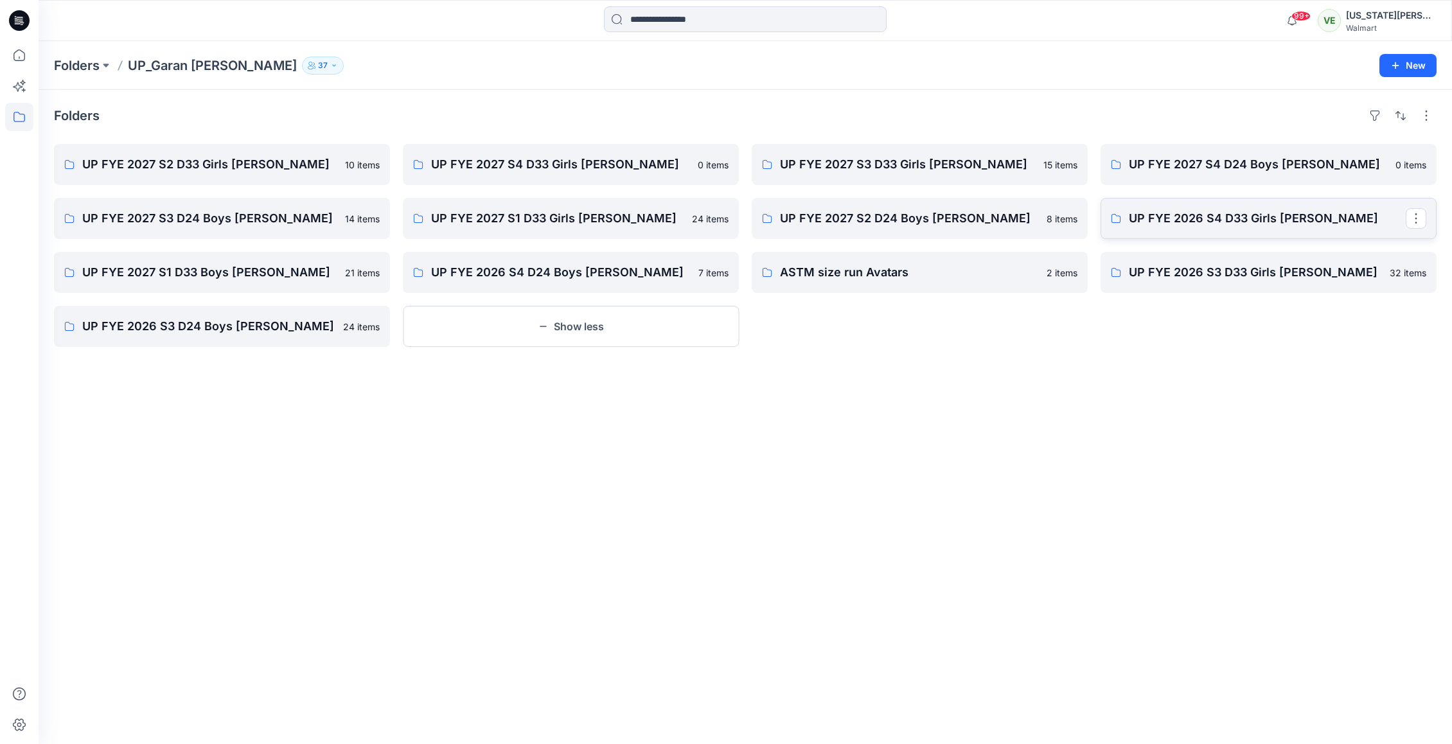
click at [1127, 202] on link "UP FYE 2026 S4 D33 Girls [PERSON_NAME]" at bounding box center [1268, 218] width 336 height 41
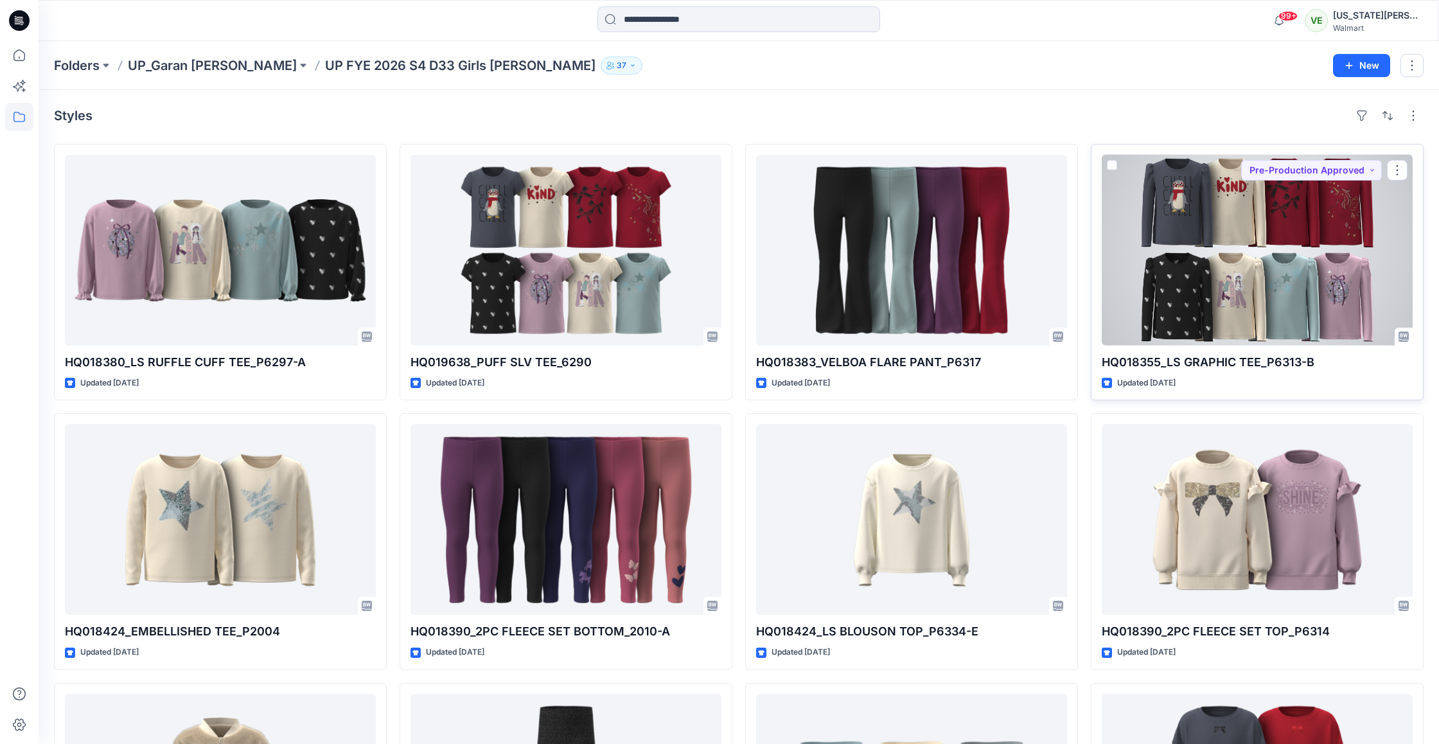
click at [1213, 176] on div at bounding box center [1257, 250] width 311 height 191
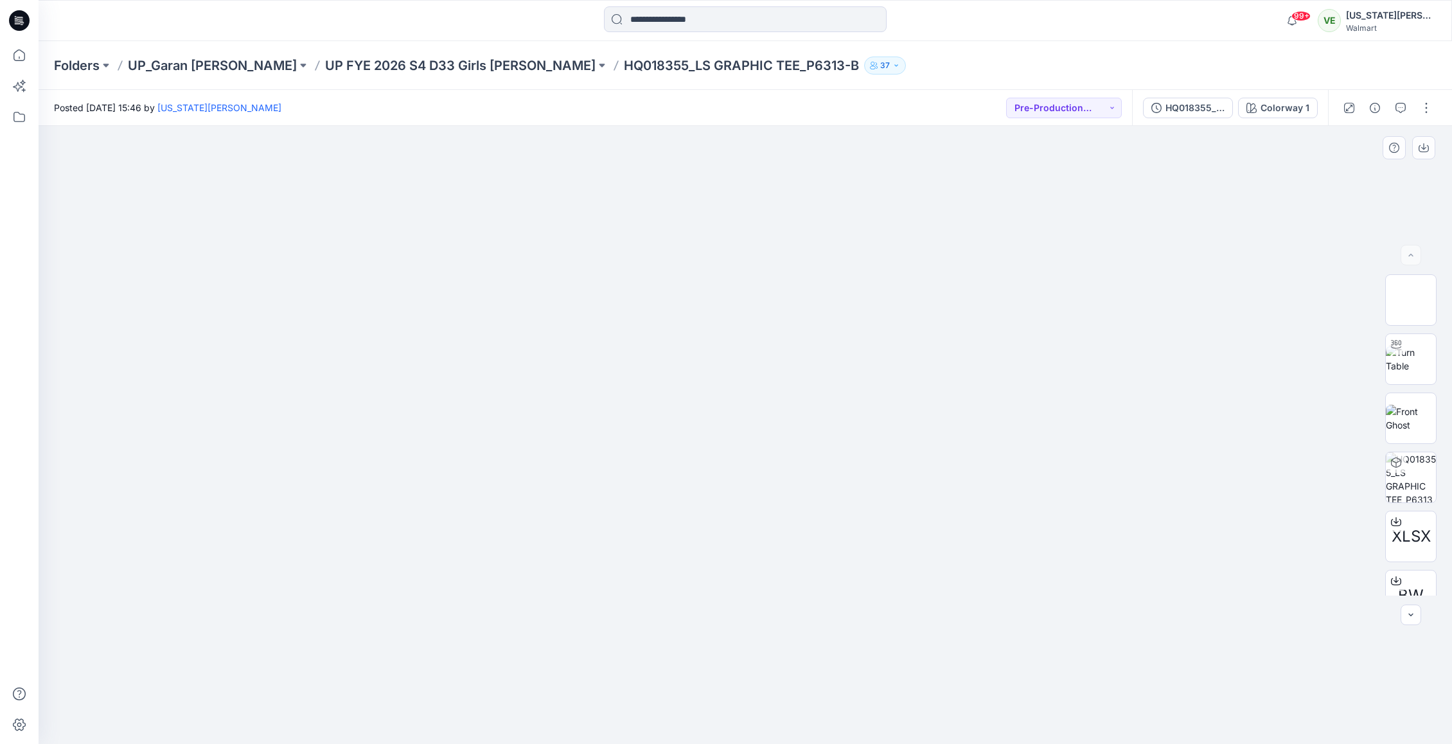
drag, startPoint x: 1083, startPoint y: 495, endPoint x: 601, endPoint y: 489, distance: 482.5
click at [601, 489] on div at bounding box center [745, 435] width 1413 height 619
drag, startPoint x: 729, startPoint y: 504, endPoint x: 637, endPoint y: 502, distance: 91.2
click at [637, 502] on img at bounding box center [745, 493] width 642 height 502
click at [325, 58] on p "UP FYE 2027 S3 D33 Girls [PERSON_NAME]" at bounding box center [460, 66] width 270 height 18
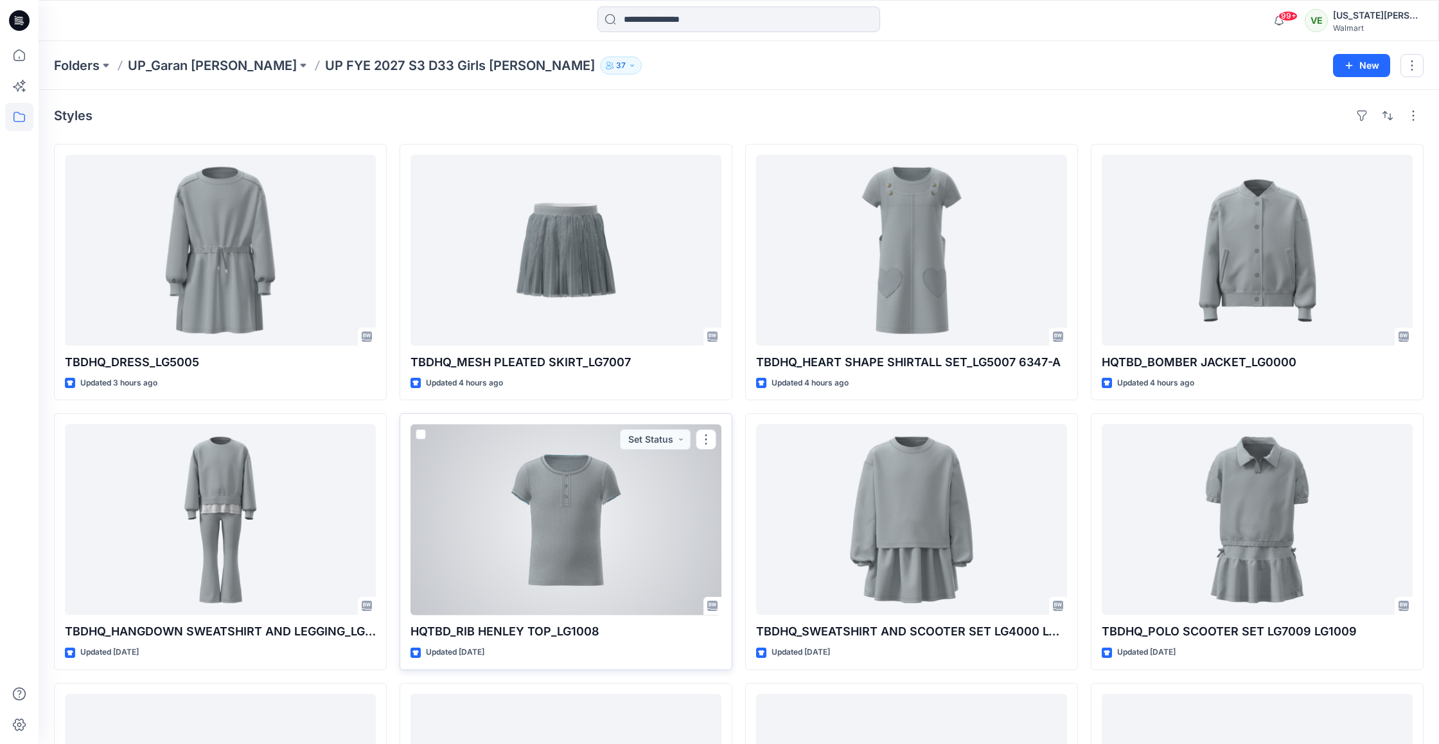
scroll to position [4, 0]
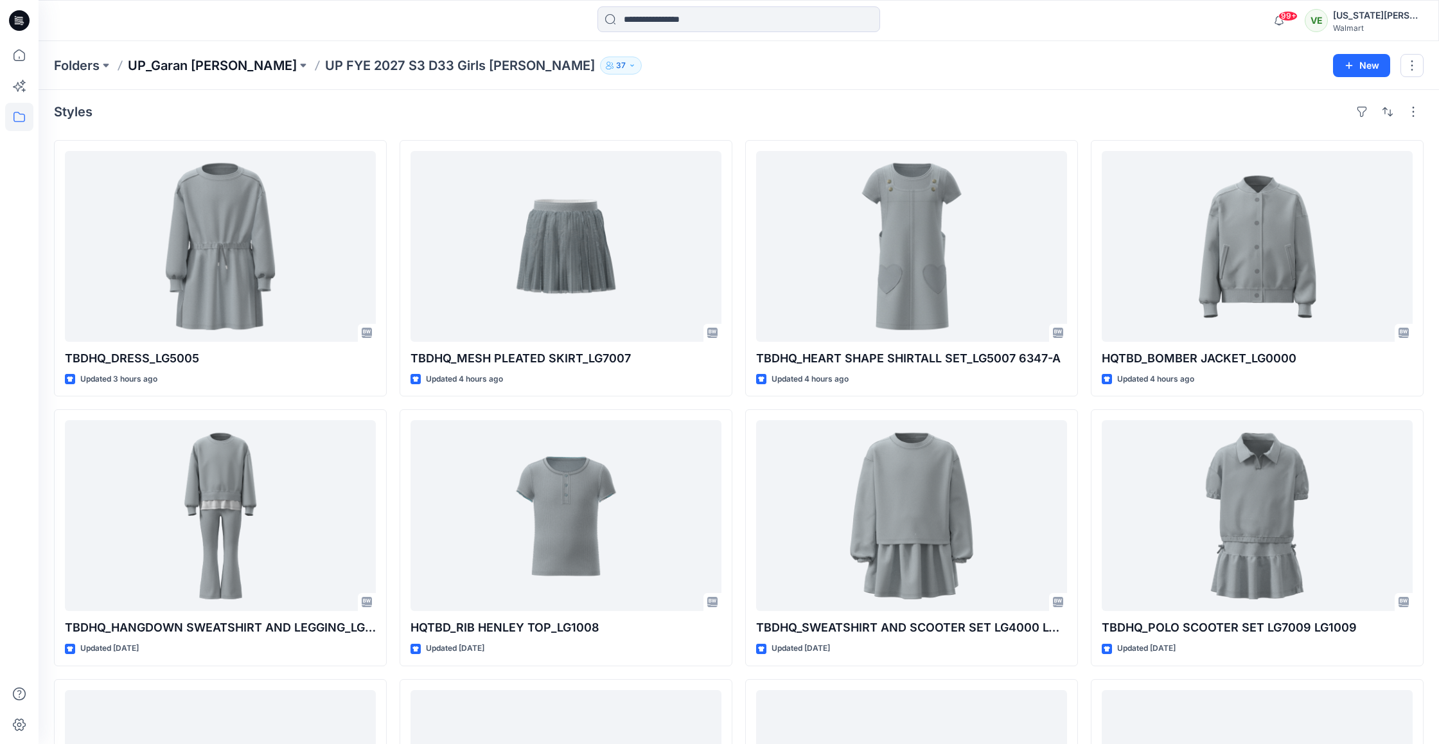
click at [227, 67] on p "UP_Garan [PERSON_NAME]" at bounding box center [212, 66] width 169 height 18
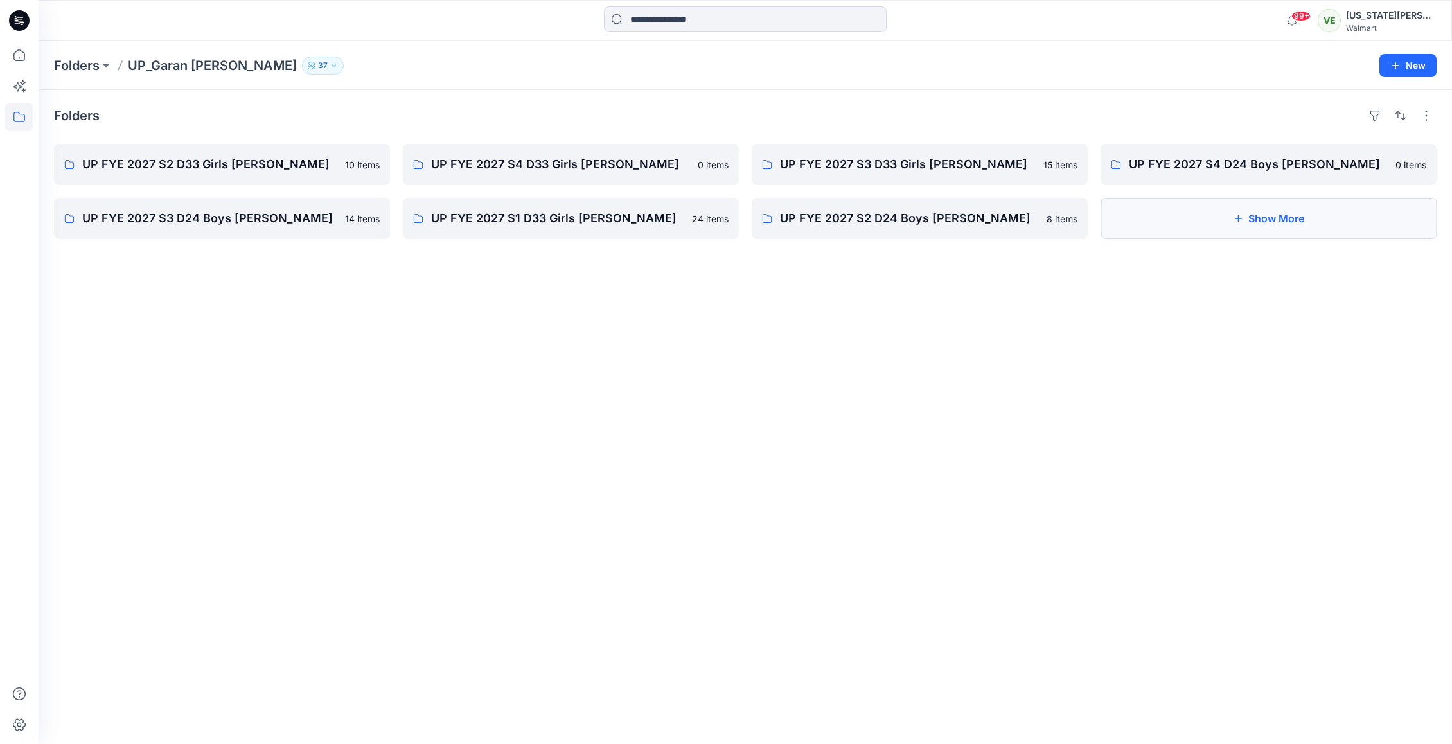
click at [1105, 215] on button "Show More" at bounding box center [1268, 218] width 336 height 41
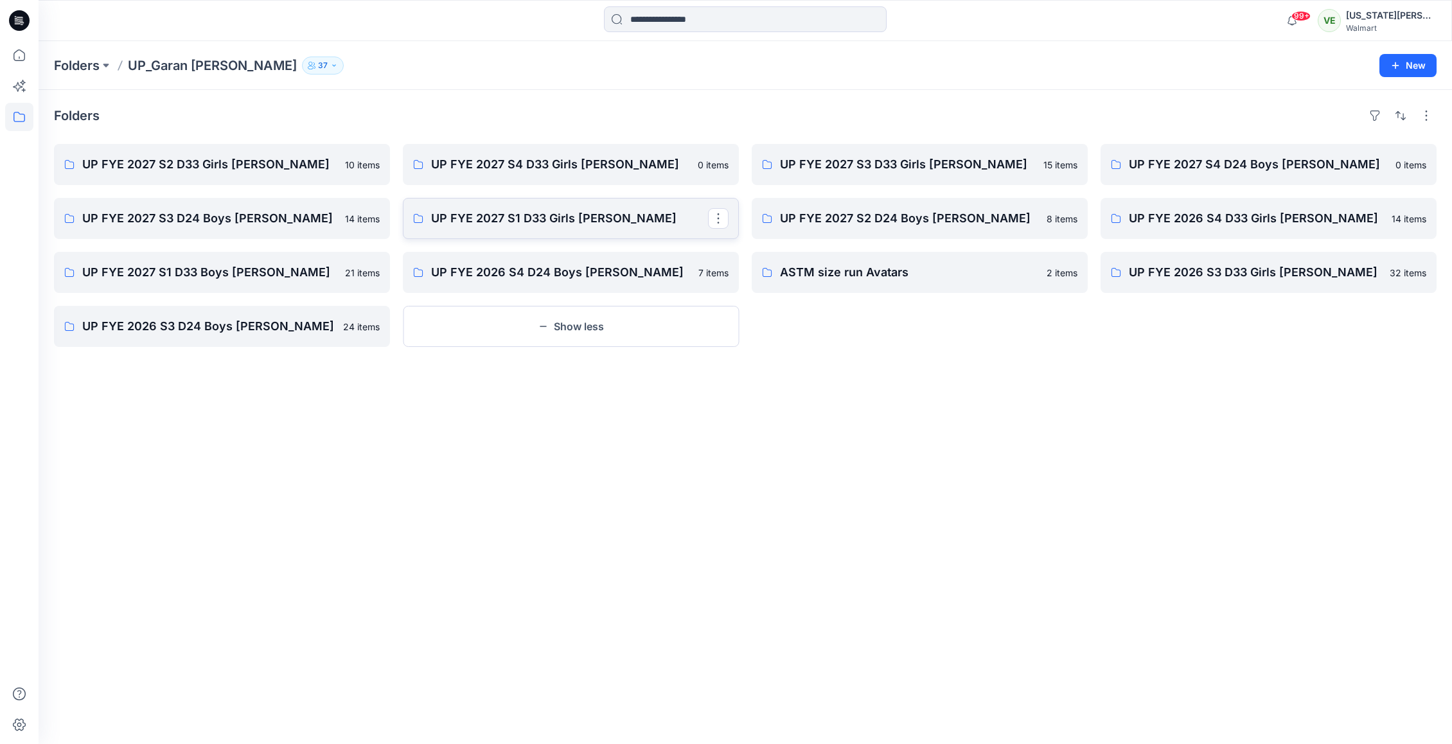
click at [479, 211] on p "UP FYE 2027 S1 D33 Girls [PERSON_NAME]" at bounding box center [569, 218] width 277 height 18
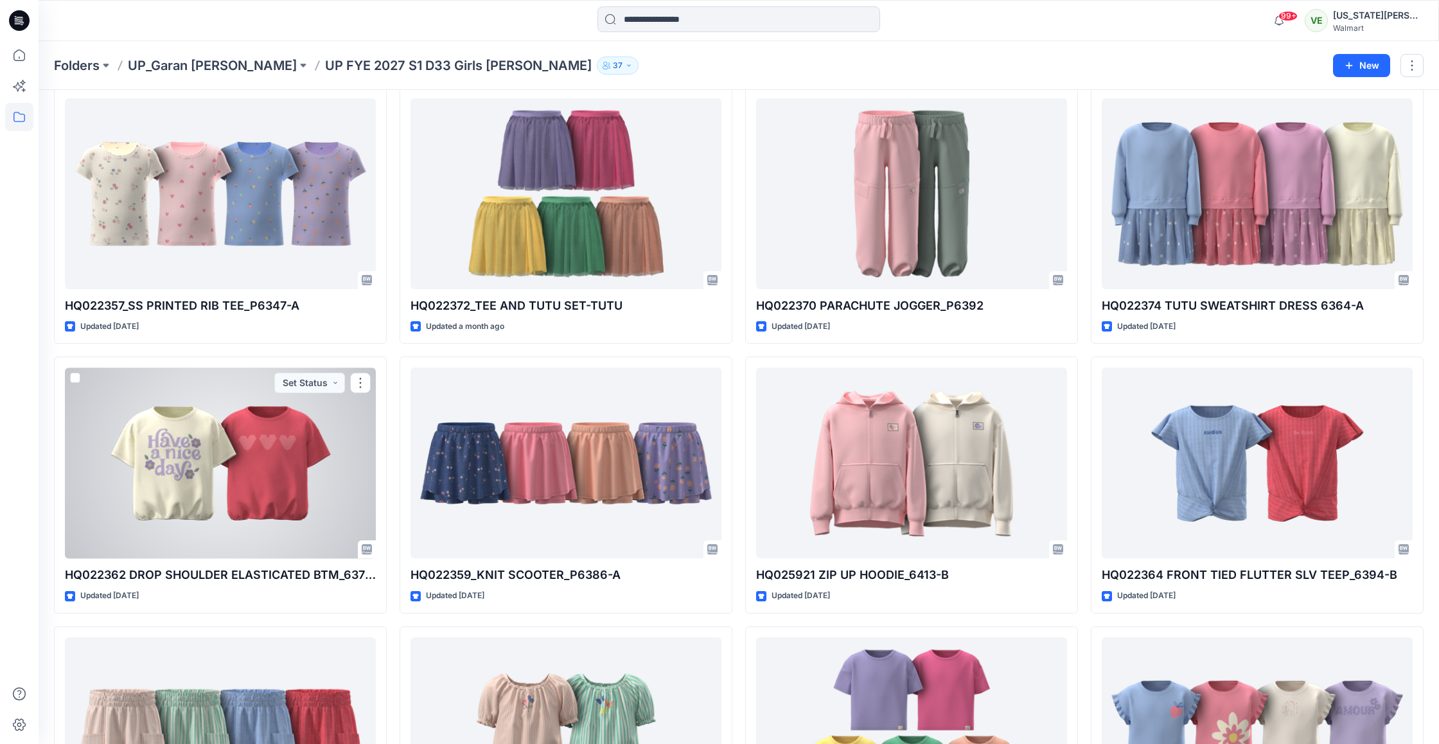
scroll to position [57, 0]
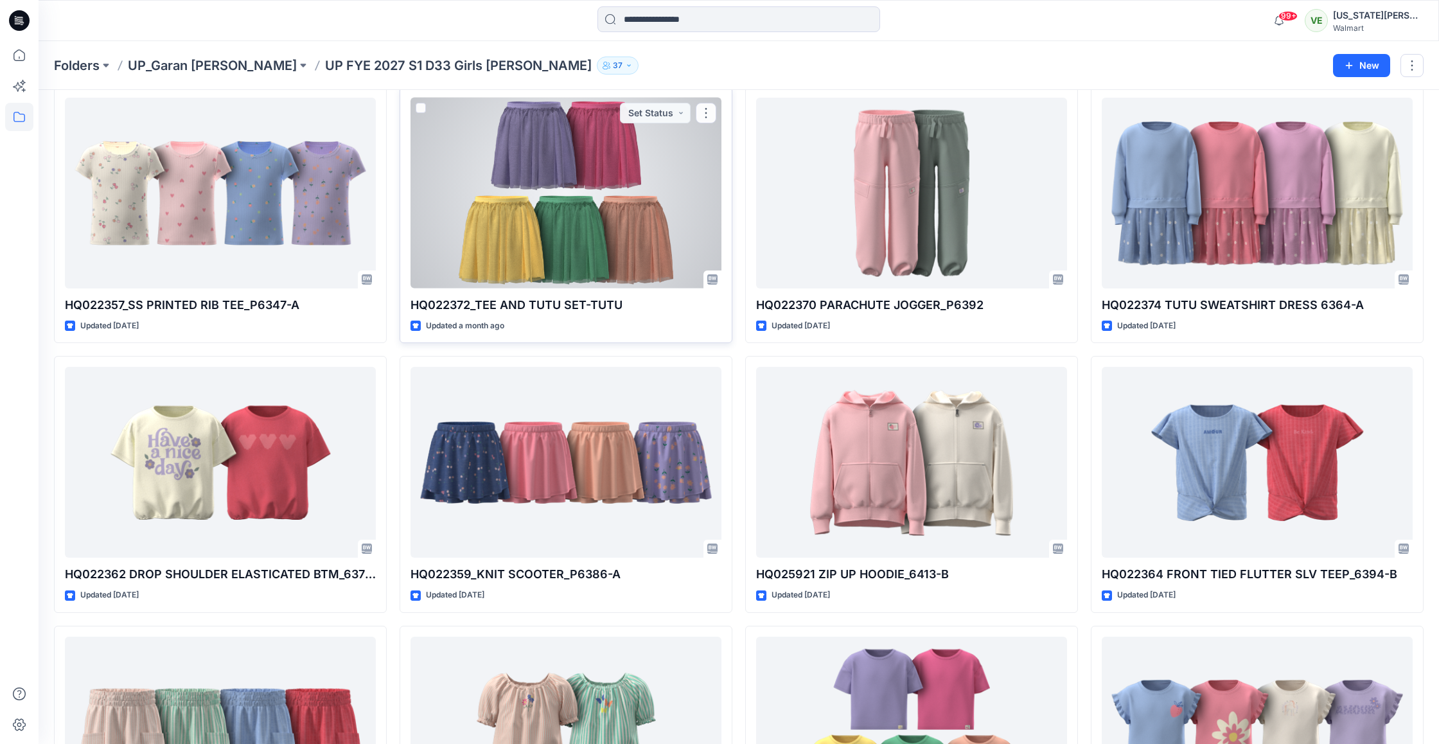
click at [578, 199] on div at bounding box center [566, 193] width 311 height 191
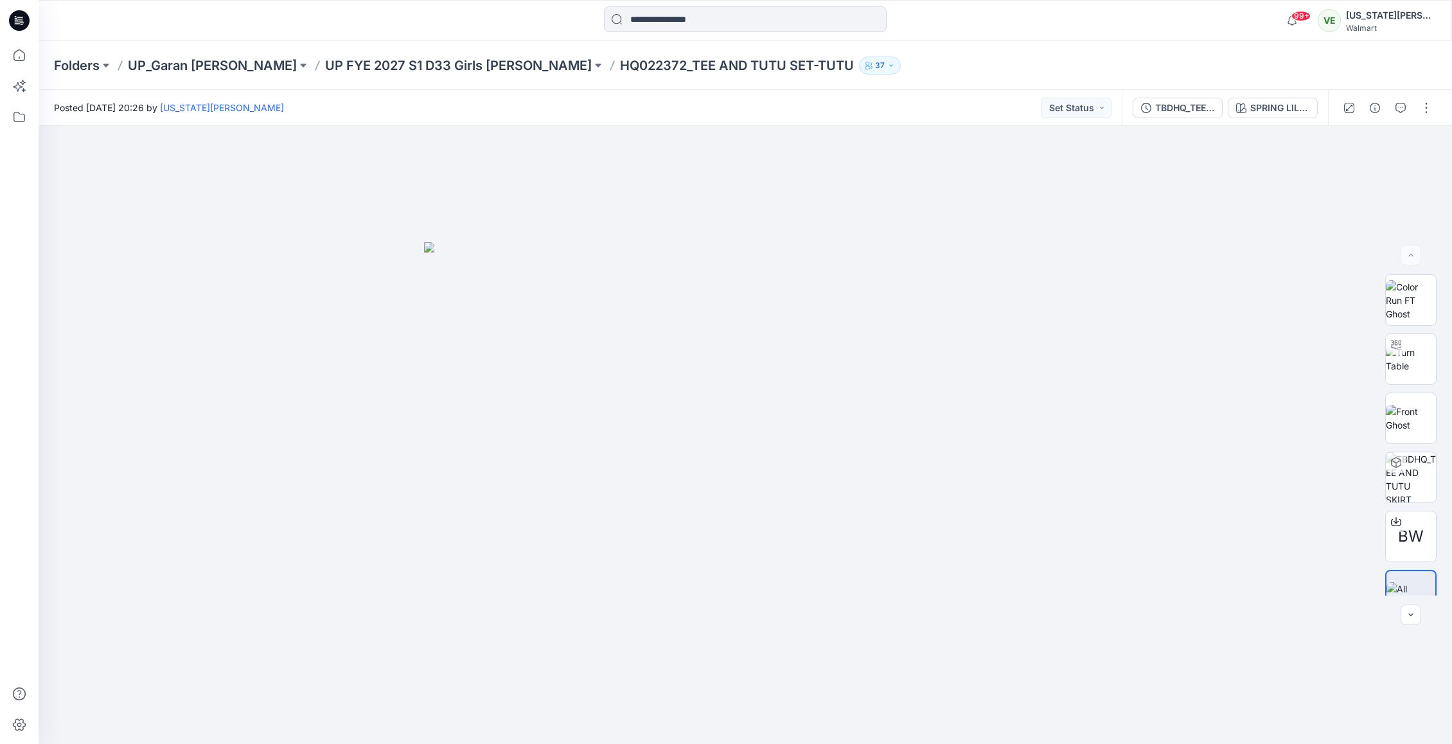
click at [422, 51] on div "Folders UP_Garan [PERSON_NAME] UP [PERSON_NAME] 2027 S1 D33 Girls [PERSON_NAME]…" at bounding box center [745, 65] width 1413 height 49
click at [422, 58] on p "UP FYE 2027 S1 D33 Girls [PERSON_NAME]" at bounding box center [458, 66] width 267 height 18
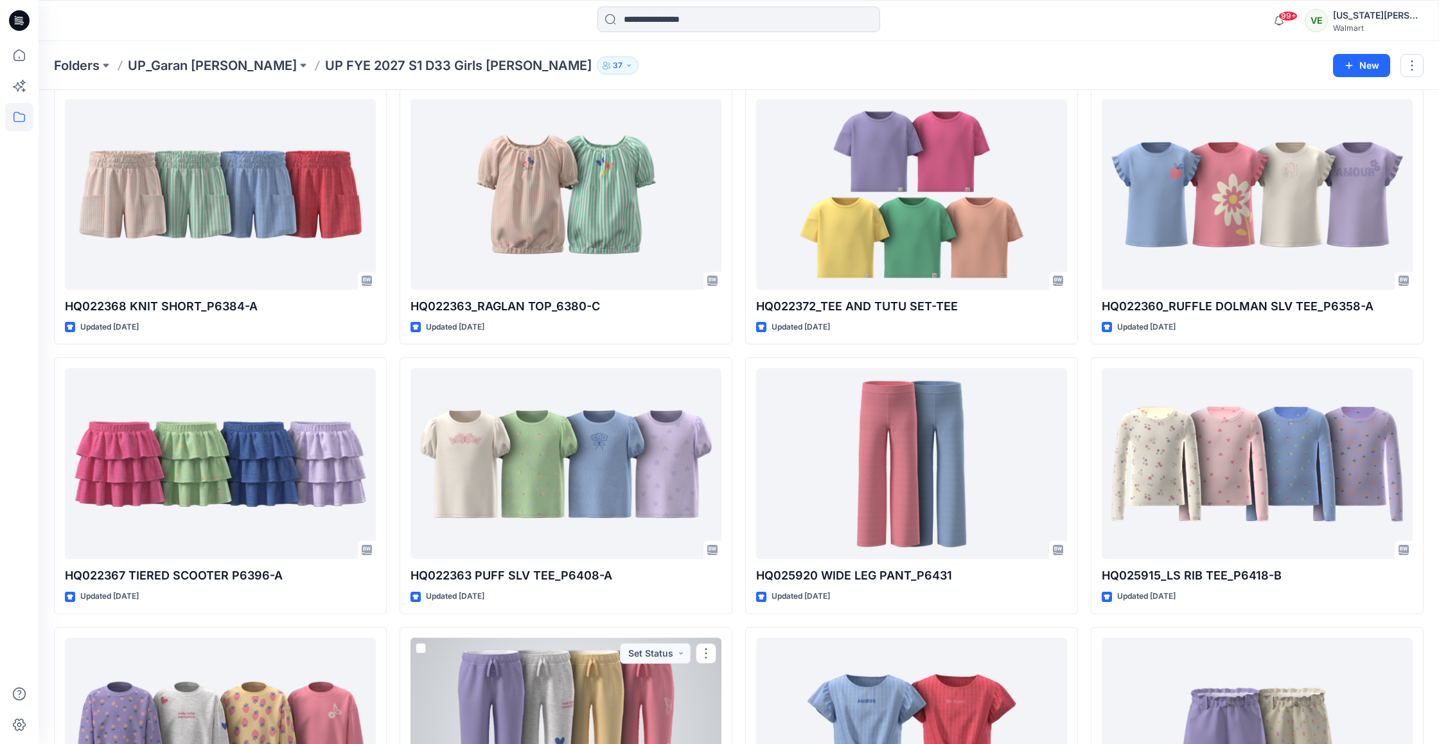
scroll to position [588, 0]
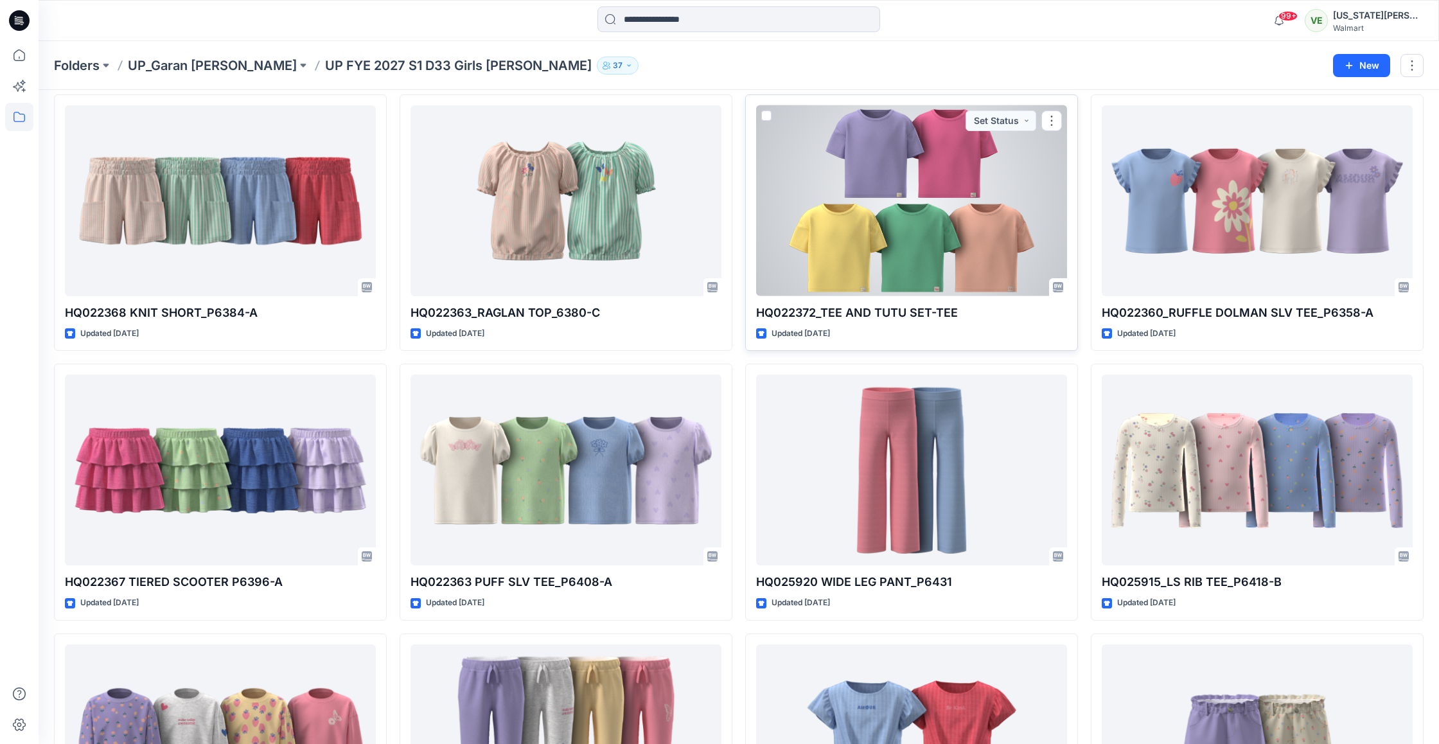
click at [972, 263] on div at bounding box center [911, 200] width 311 height 191
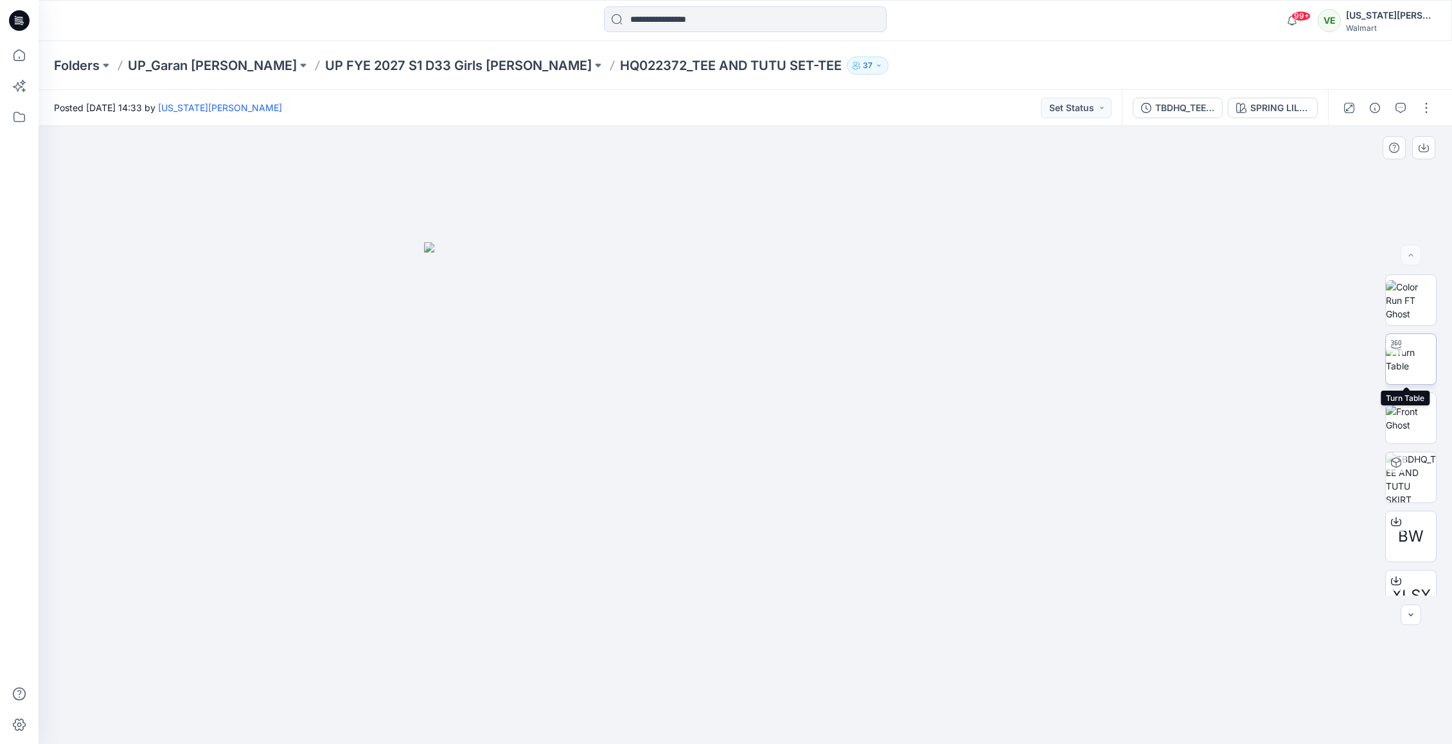
click at [1408, 350] on img at bounding box center [1411, 359] width 50 height 27
click at [770, 467] on div at bounding box center [745, 435] width 1413 height 618
click at [1387, 509] on div "BW XLSX" at bounding box center [1410, 434] width 51 height 321
click at [1391, 517] on icon at bounding box center [1396, 522] width 10 height 10
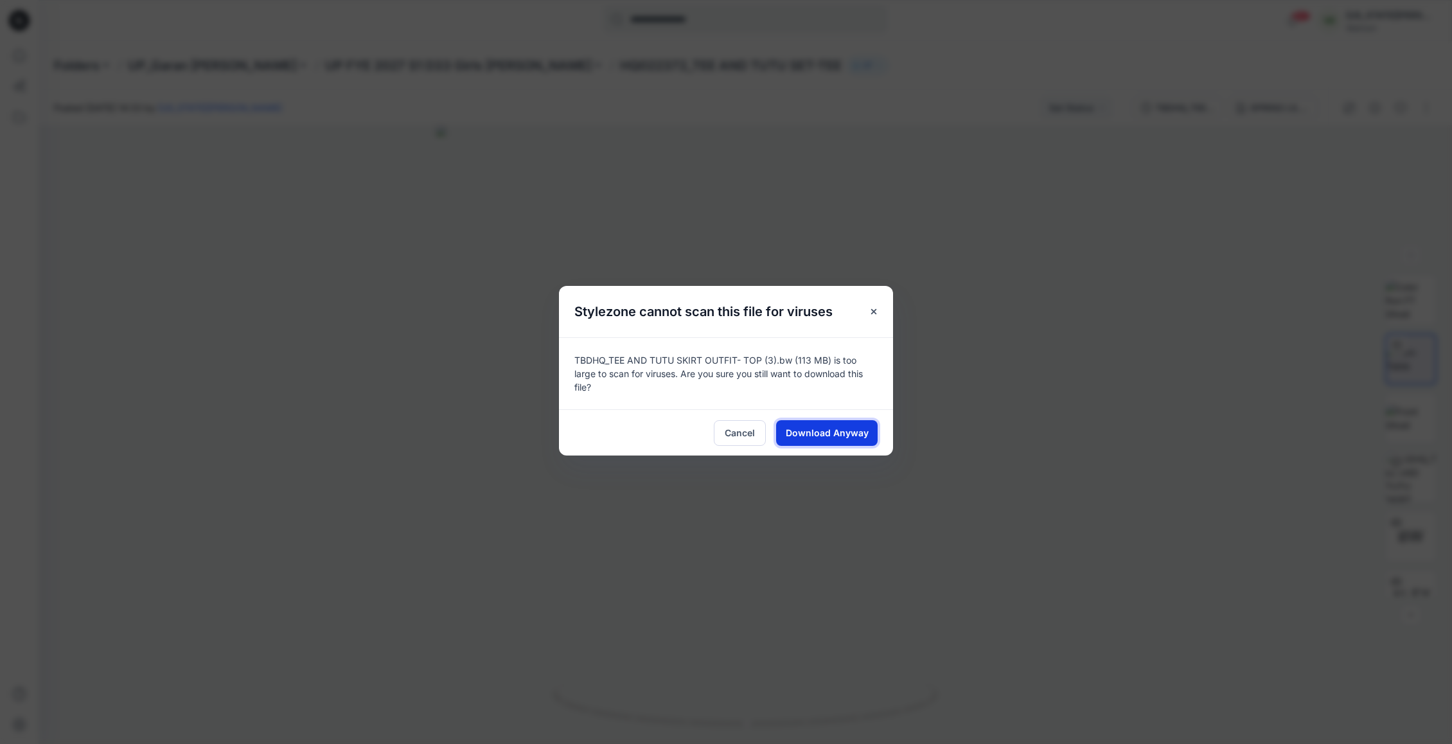
click at [789, 426] on span "Download Anyway" at bounding box center [827, 432] width 83 height 13
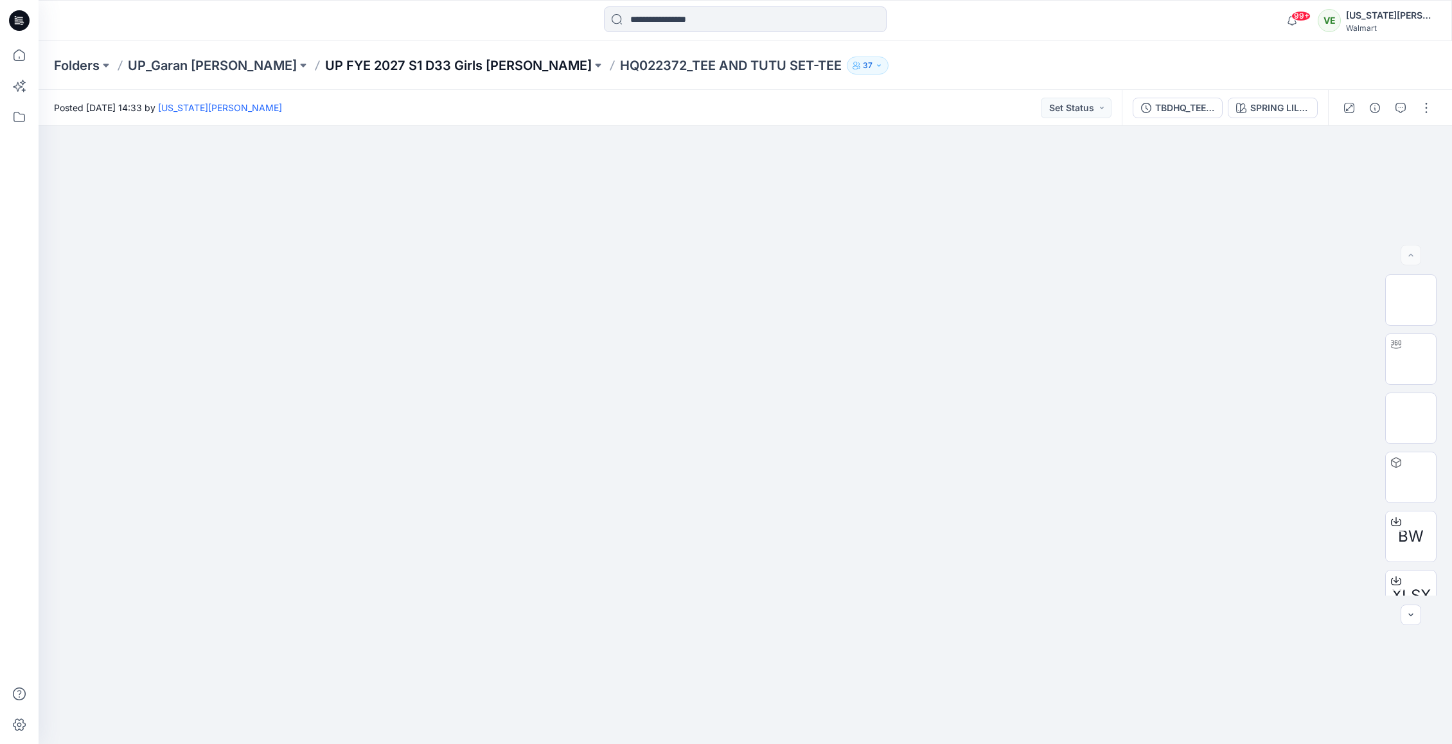
click at [430, 66] on p "UP FYE 2027 S1 D33 Girls [PERSON_NAME]" at bounding box center [458, 66] width 267 height 18
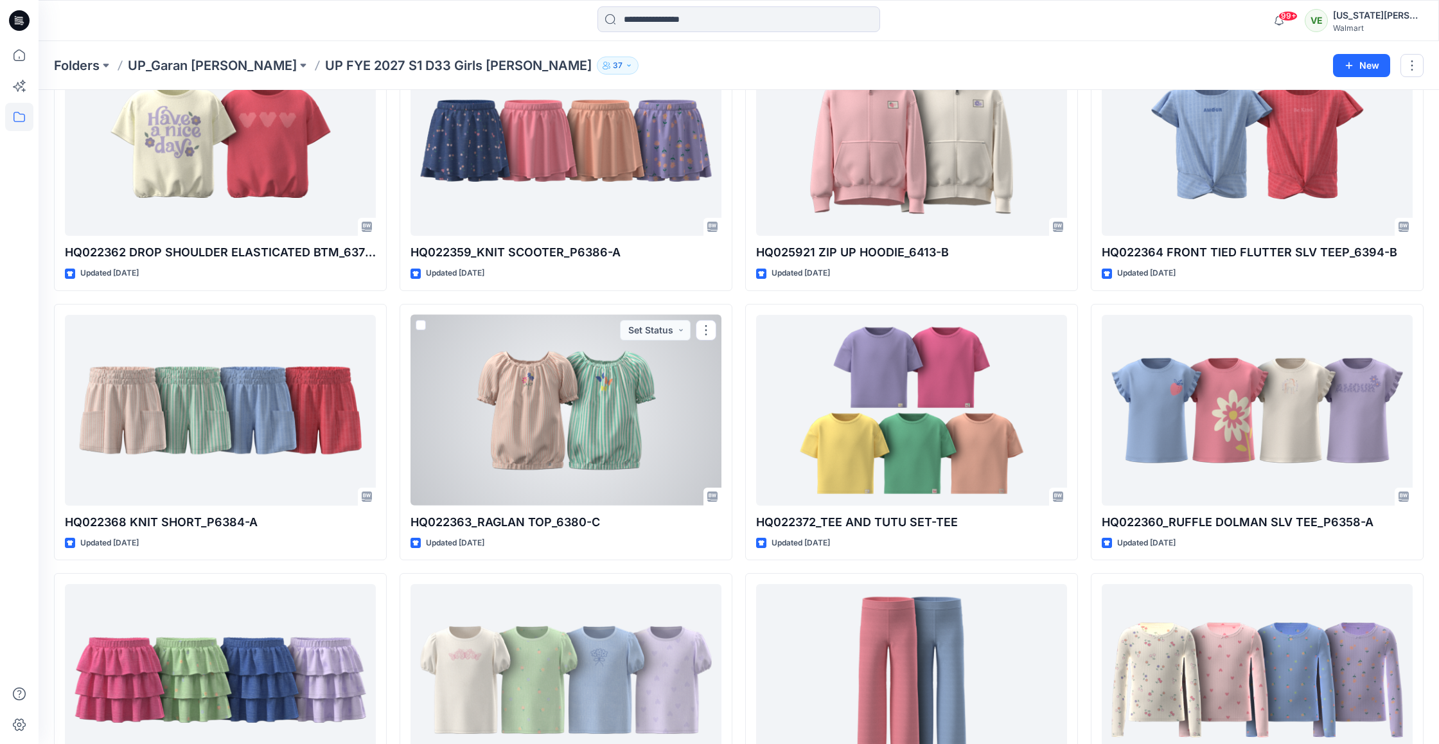
scroll to position [388, 0]
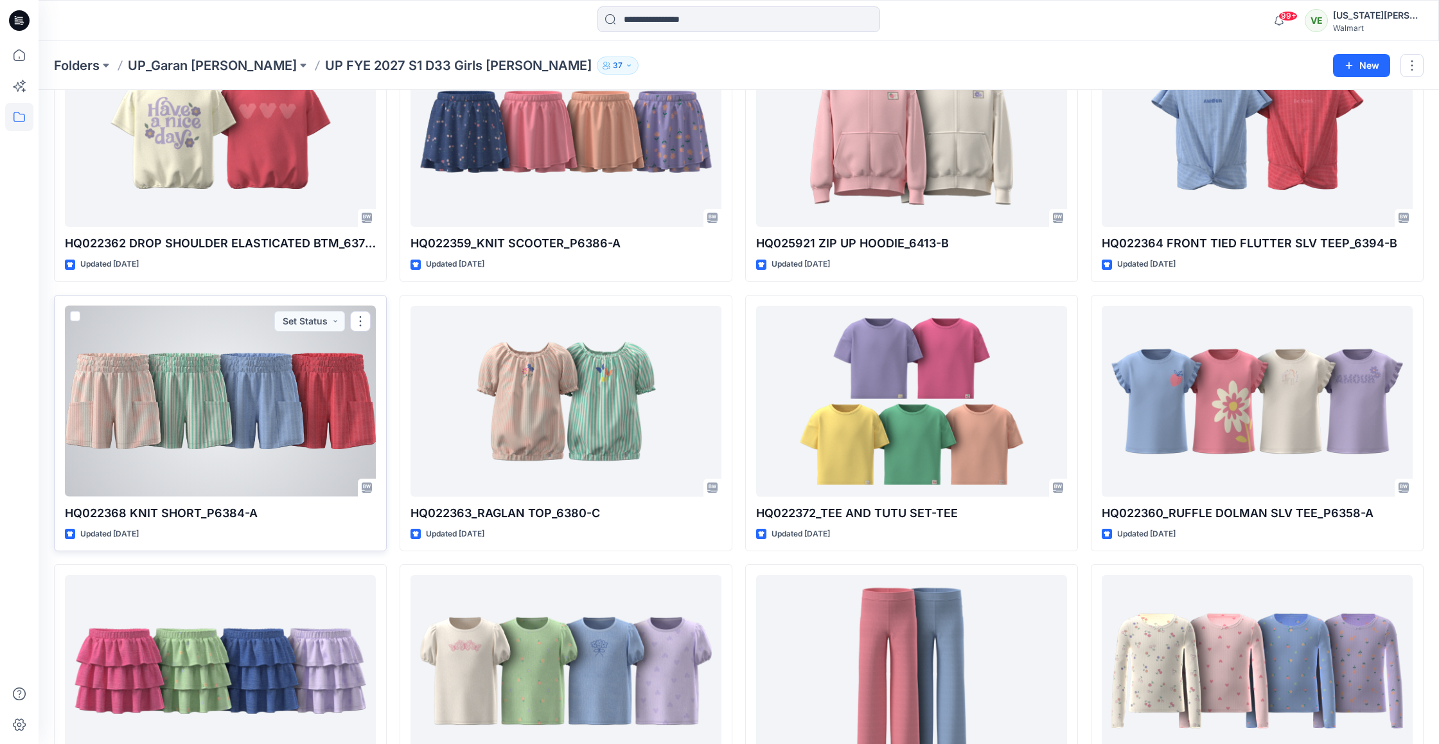
click at [300, 406] on div at bounding box center [220, 401] width 311 height 191
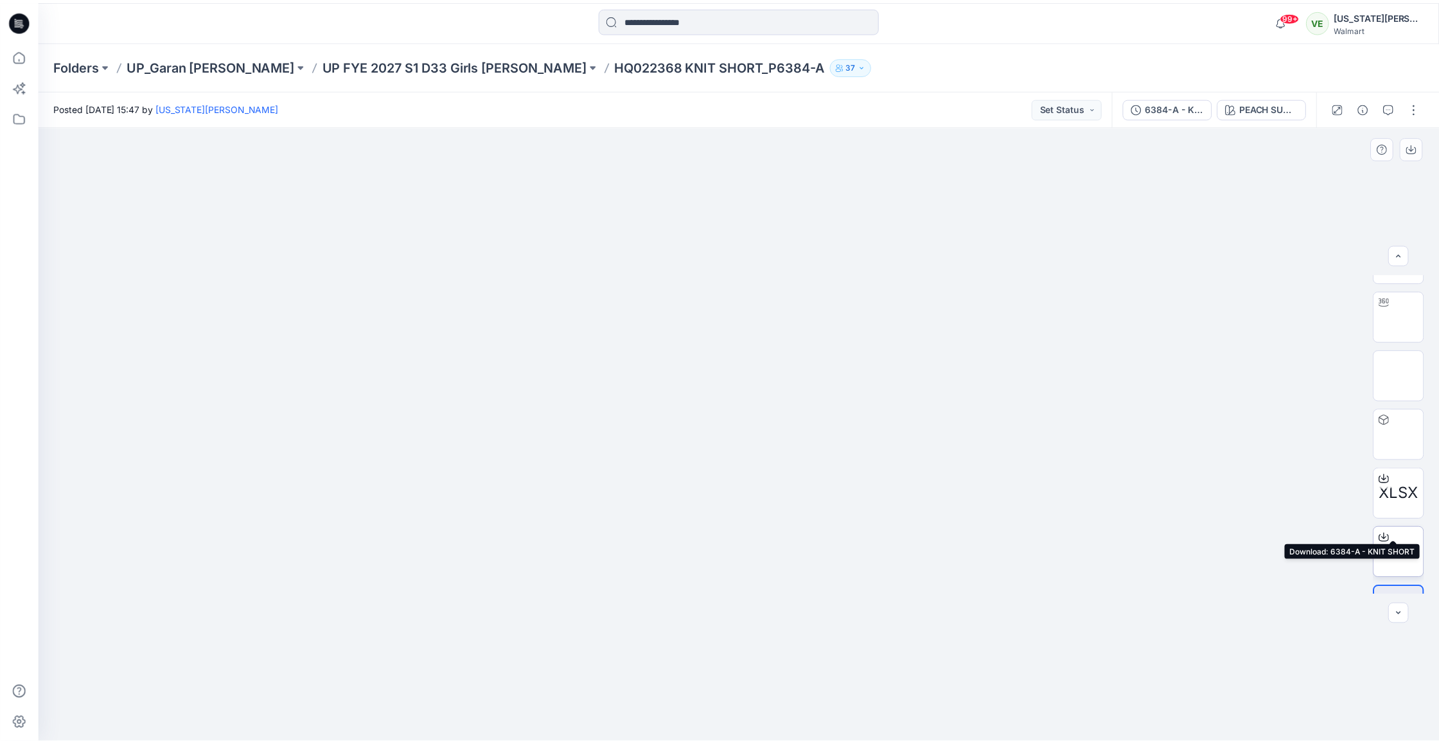
scroll to position [85, 0]
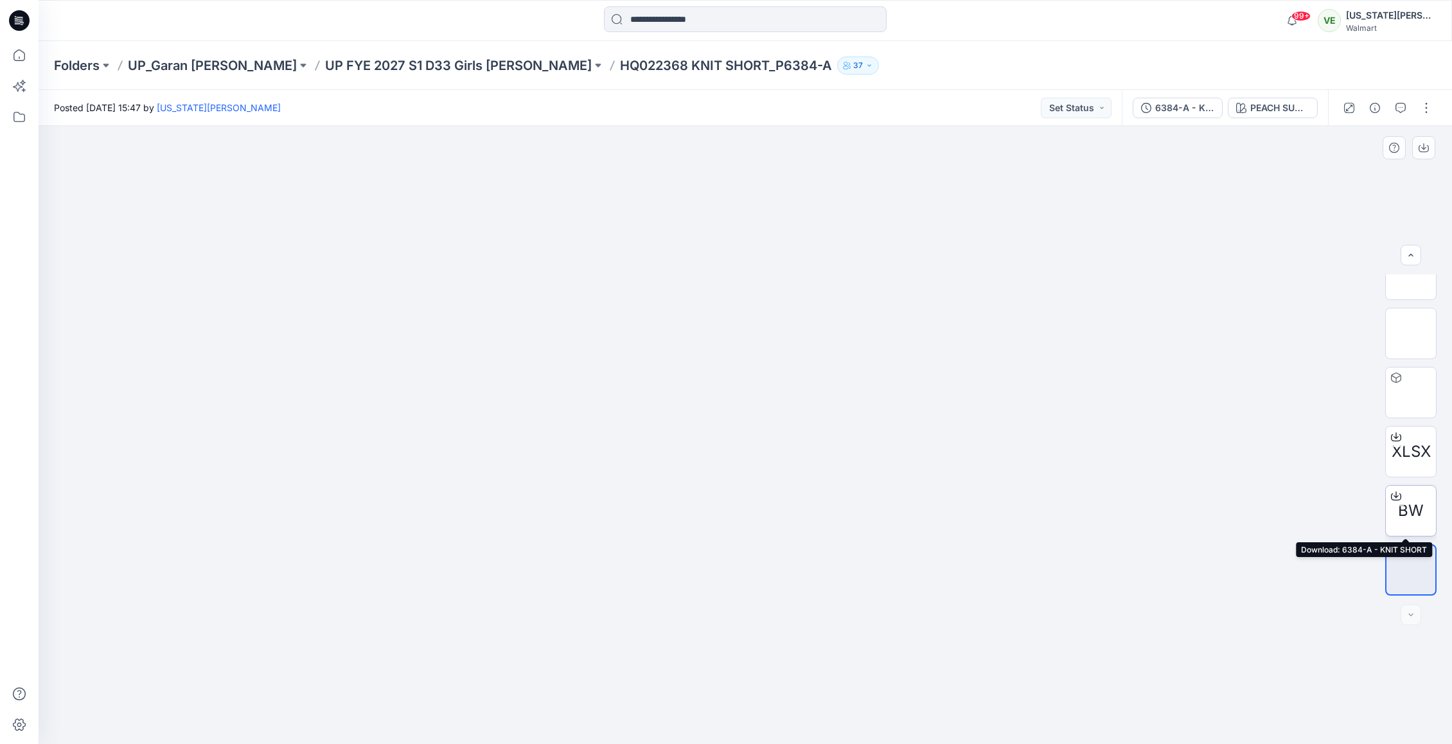
click at [1395, 492] on icon at bounding box center [1396, 496] width 10 height 10
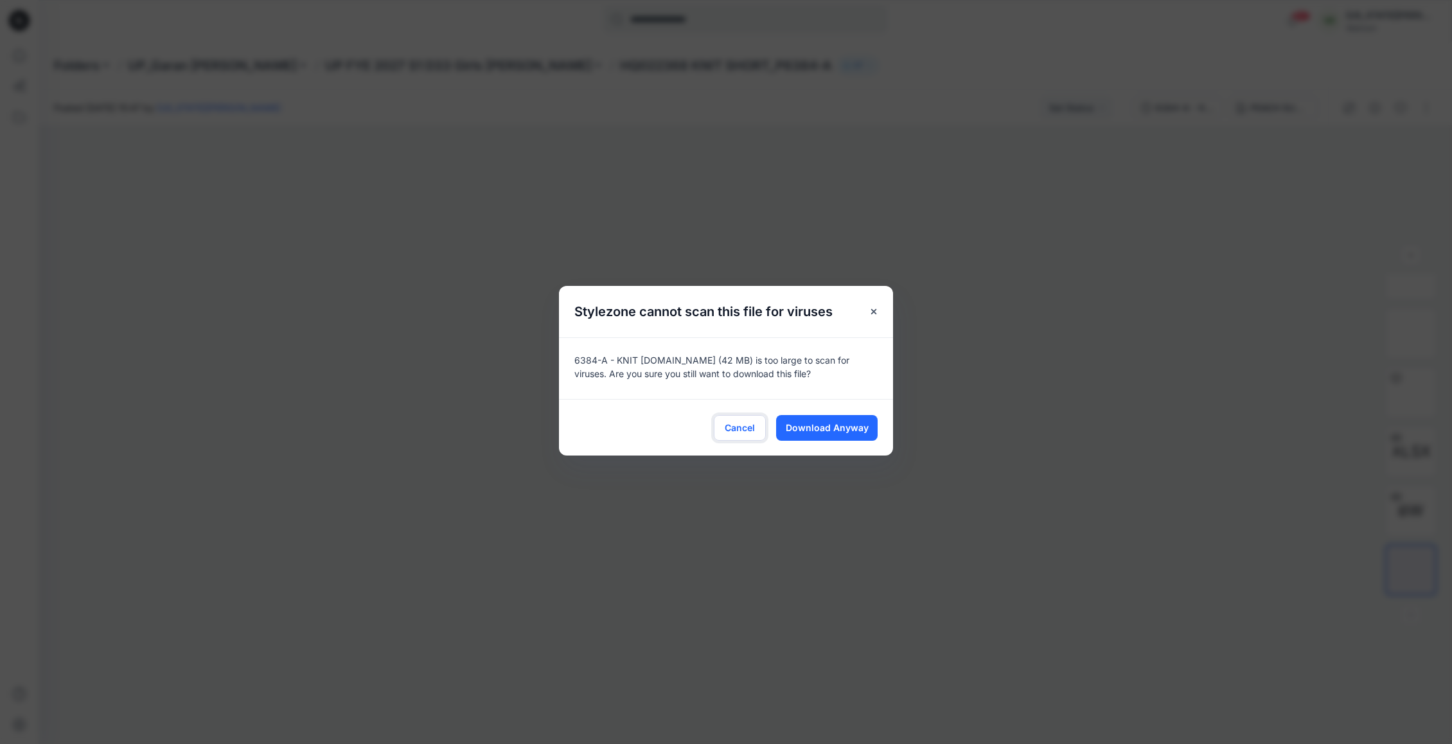
click at [763, 420] on button "Cancel" at bounding box center [740, 428] width 52 height 26
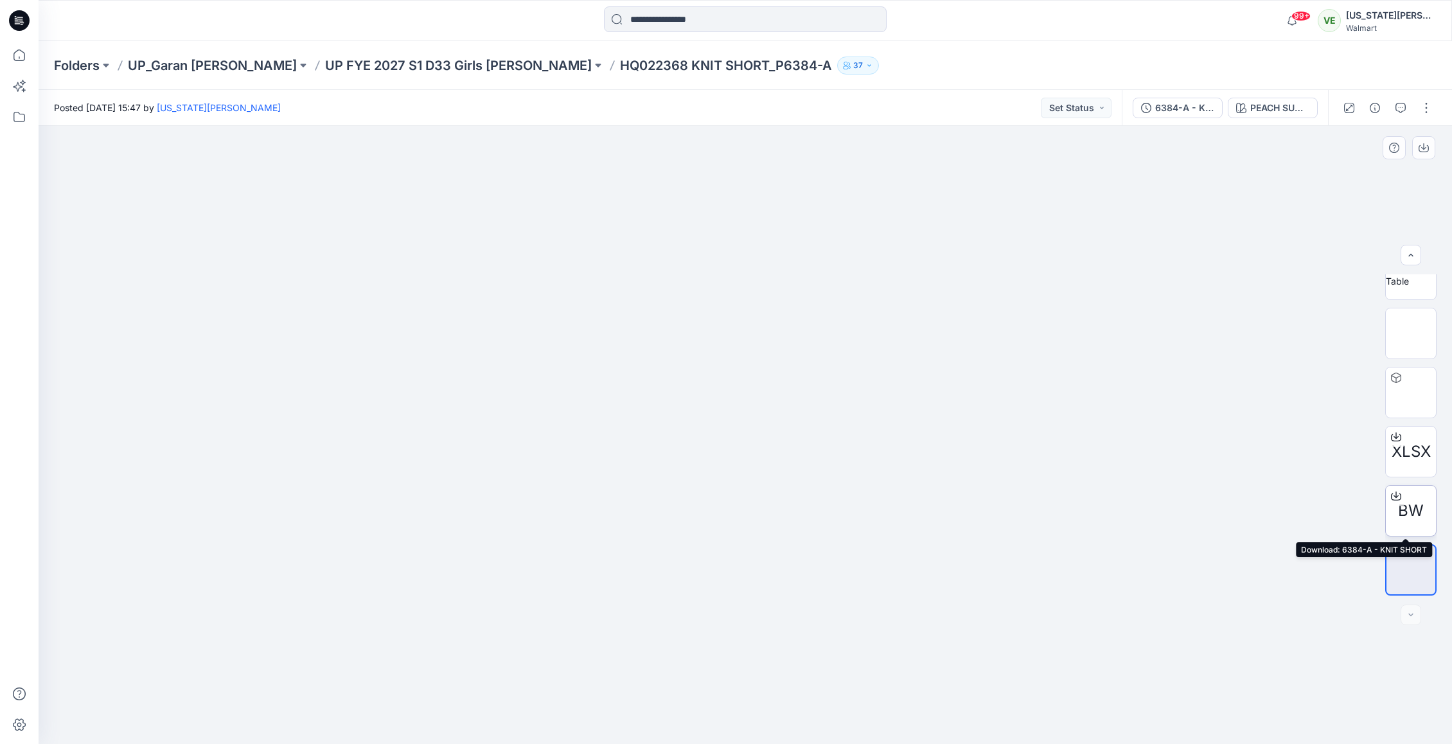
click at [1391, 494] on icon at bounding box center [1396, 496] width 10 height 7
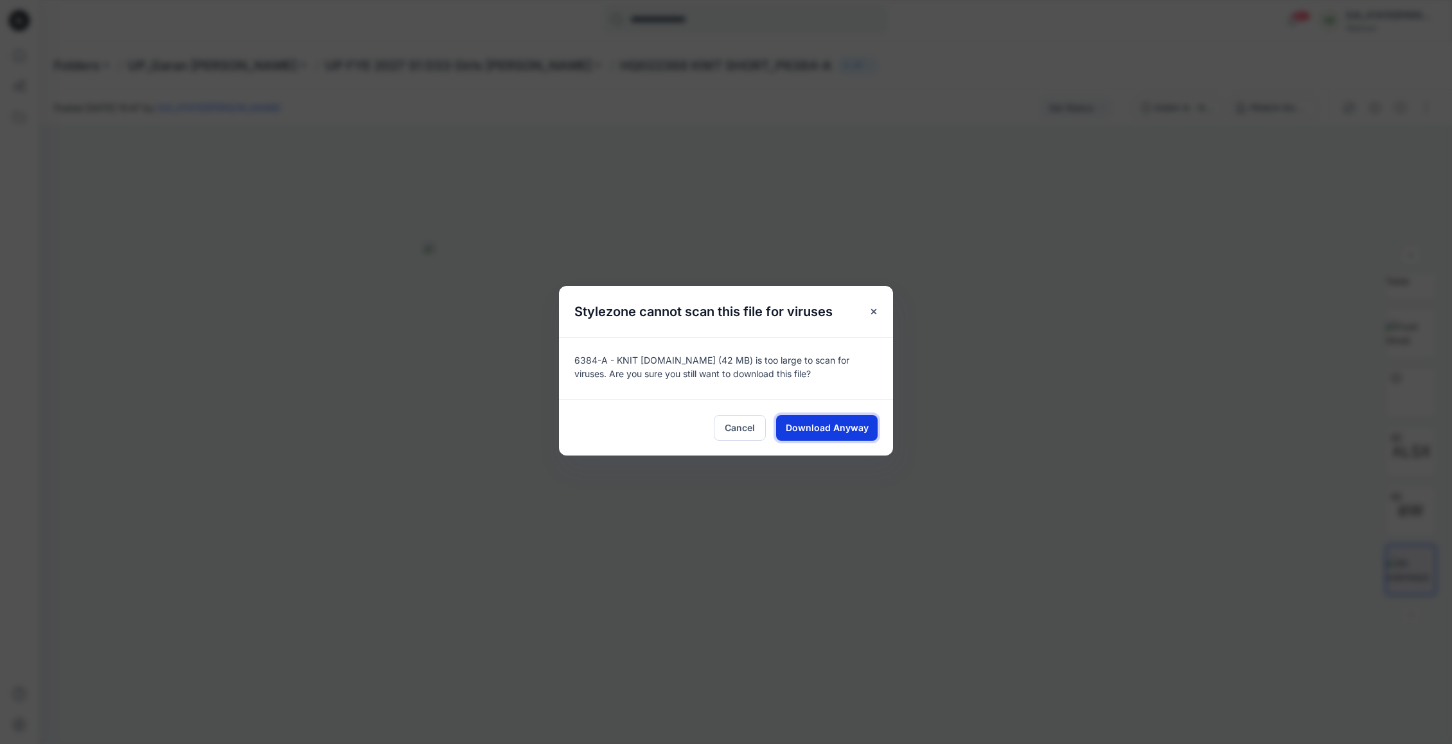
click at [804, 429] on span "Download Anyway" at bounding box center [827, 427] width 83 height 13
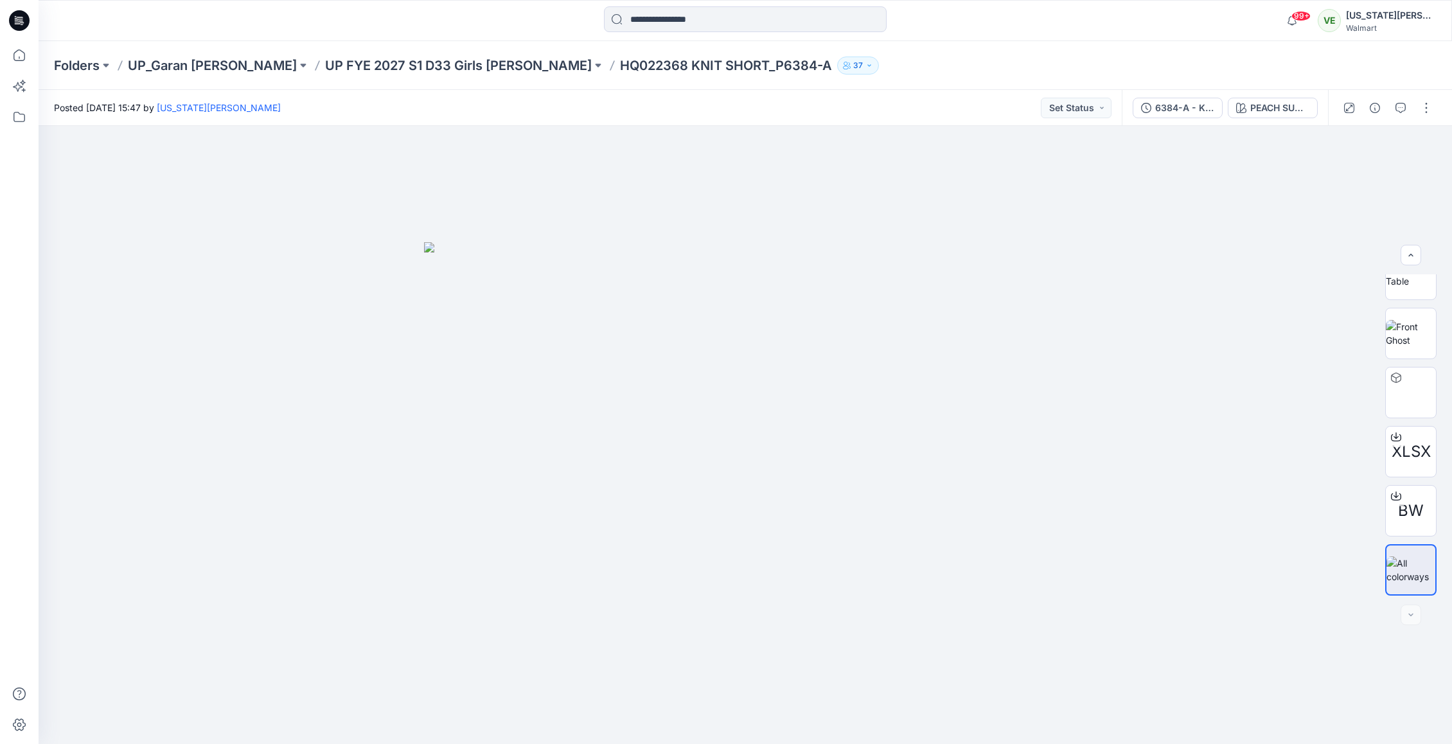
click at [171, 53] on div "Folders UP_Garan Littles UP FYE 2027 S1 D33 Girls Littles HQ022368 KNIT SHORT_P…" at bounding box center [745, 65] width 1413 height 49
click at [170, 63] on p "UP_Garan [PERSON_NAME]" at bounding box center [212, 66] width 169 height 18
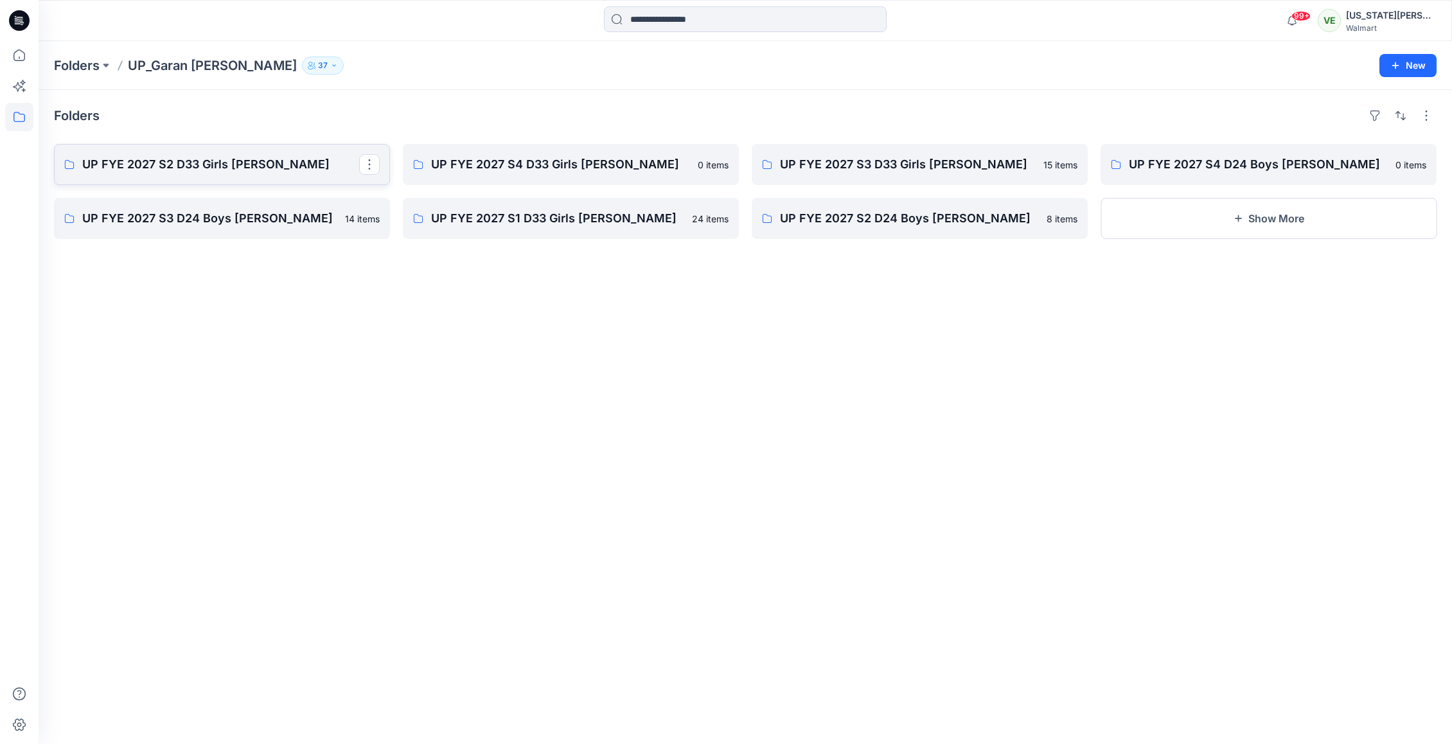
click at [211, 163] on p "UP FYE 2027 S2 D33 Girls [PERSON_NAME]" at bounding box center [220, 164] width 277 height 18
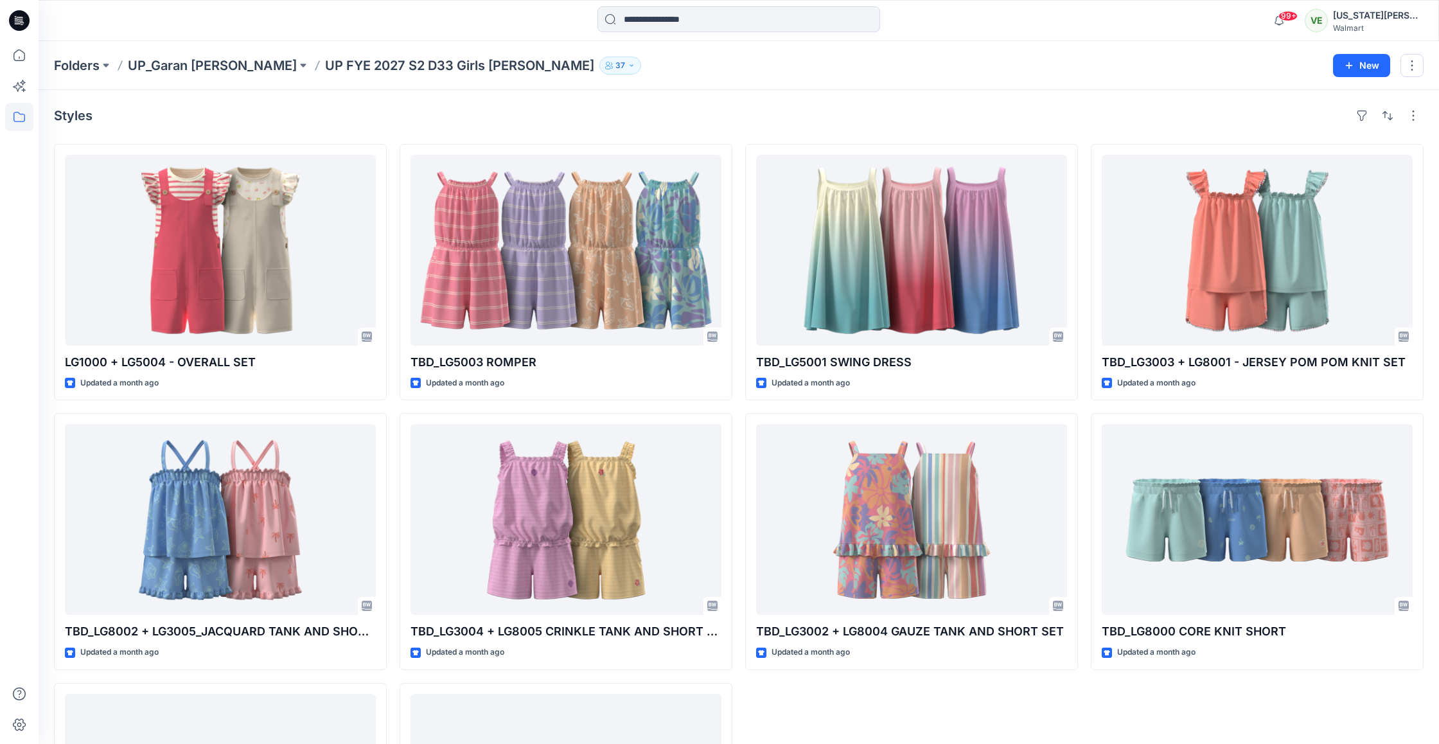
click at [207, 53] on div "Folders UP_Garan Littles UP FYE 2027 S2 D33 Girls Littles 37 New" at bounding box center [739, 65] width 1400 height 49
click at [211, 69] on p "UP_Garan [PERSON_NAME]" at bounding box center [212, 66] width 169 height 18
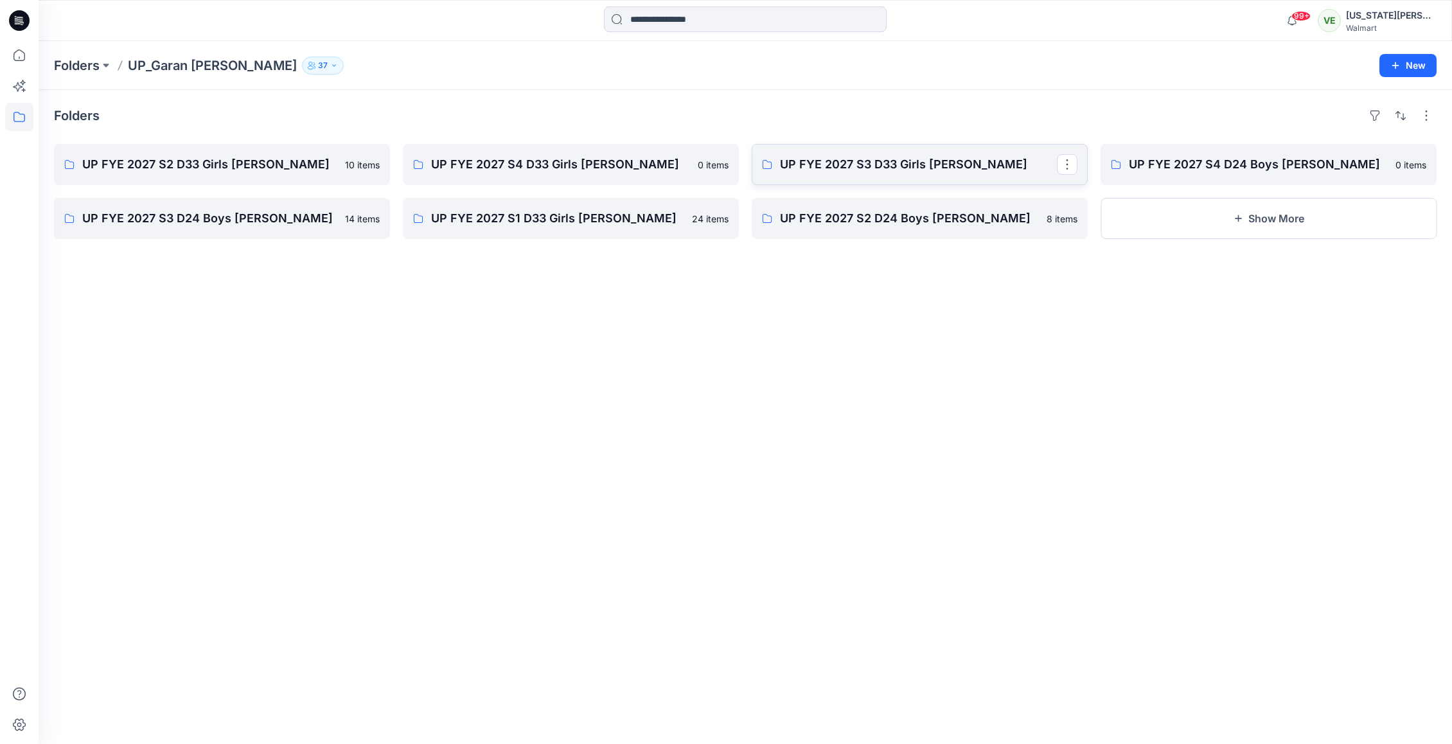
click at [833, 181] on link "UP FYE 2027 S3 D33 Girls [PERSON_NAME]" at bounding box center [920, 164] width 336 height 41
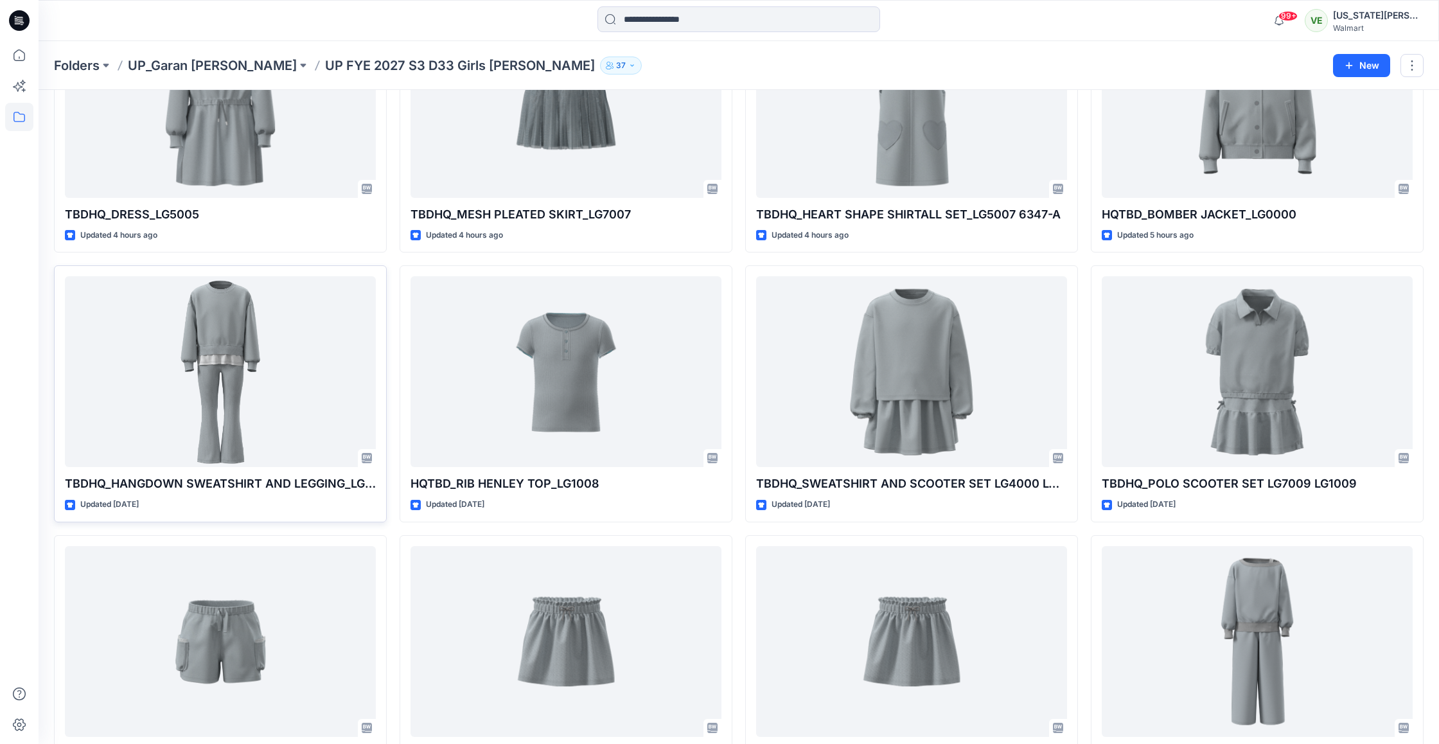
scroll to position [128, 0]
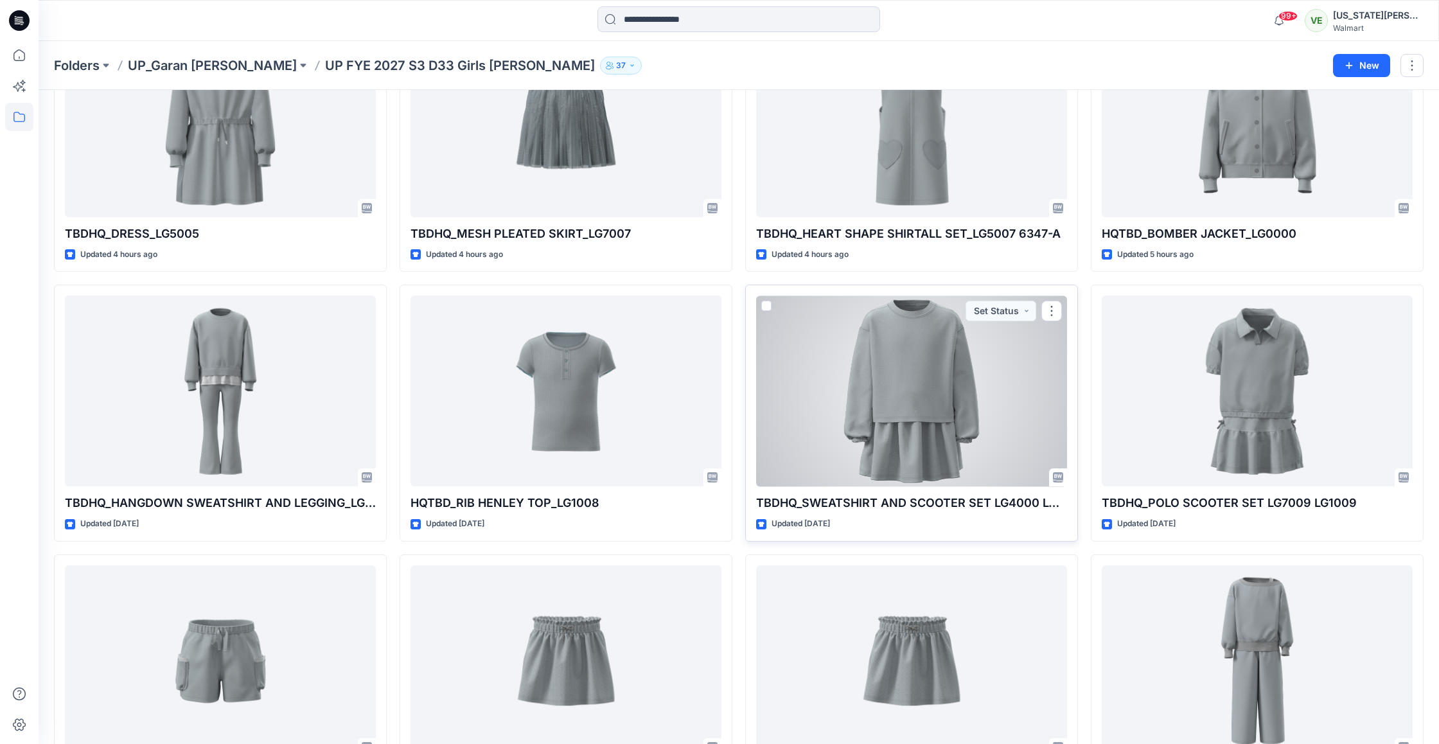
click at [928, 423] on div at bounding box center [911, 391] width 311 height 191
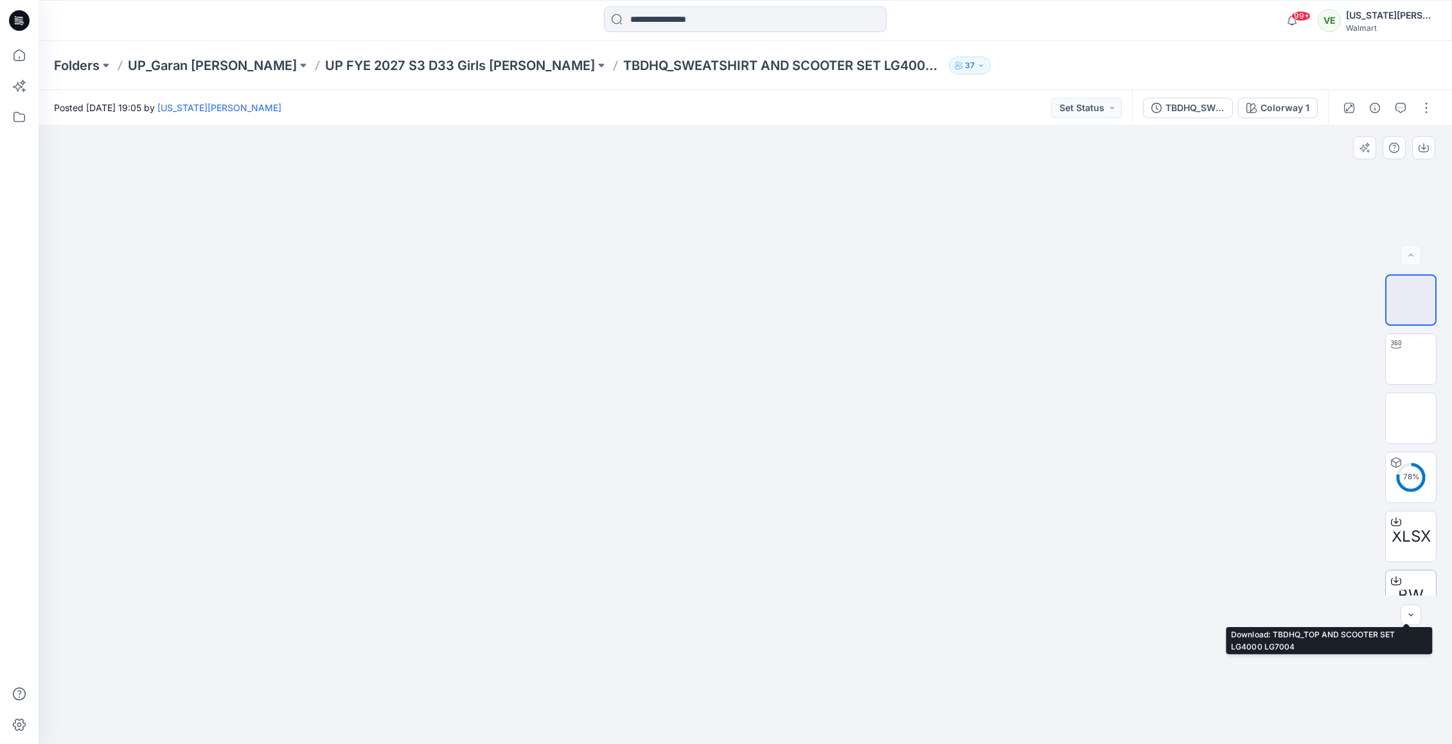
click at [1388, 575] on div at bounding box center [1396, 580] width 21 height 21
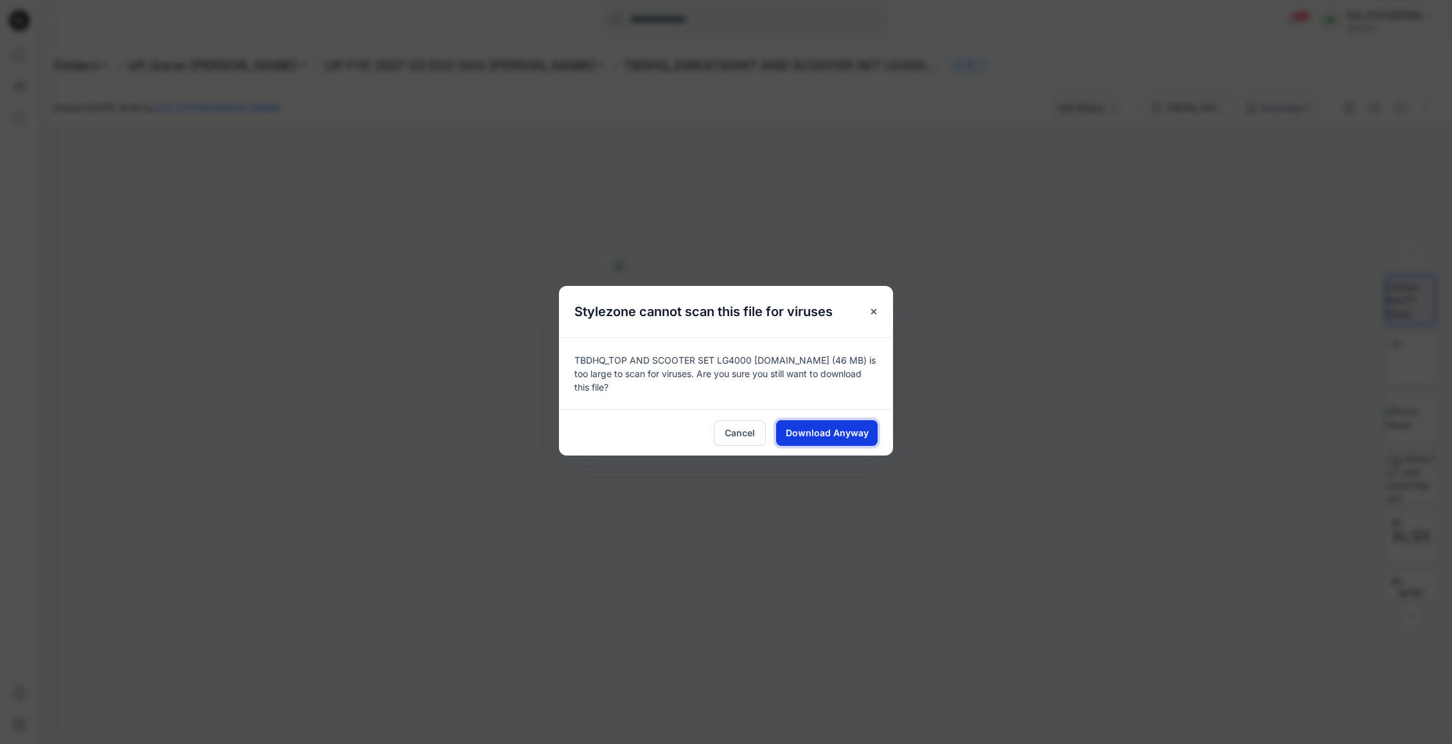
click at [828, 437] on span "Download Anyway" at bounding box center [827, 432] width 83 height 13
